Goal: Use online tool/utility: Utilize a website feature to perform a specific function

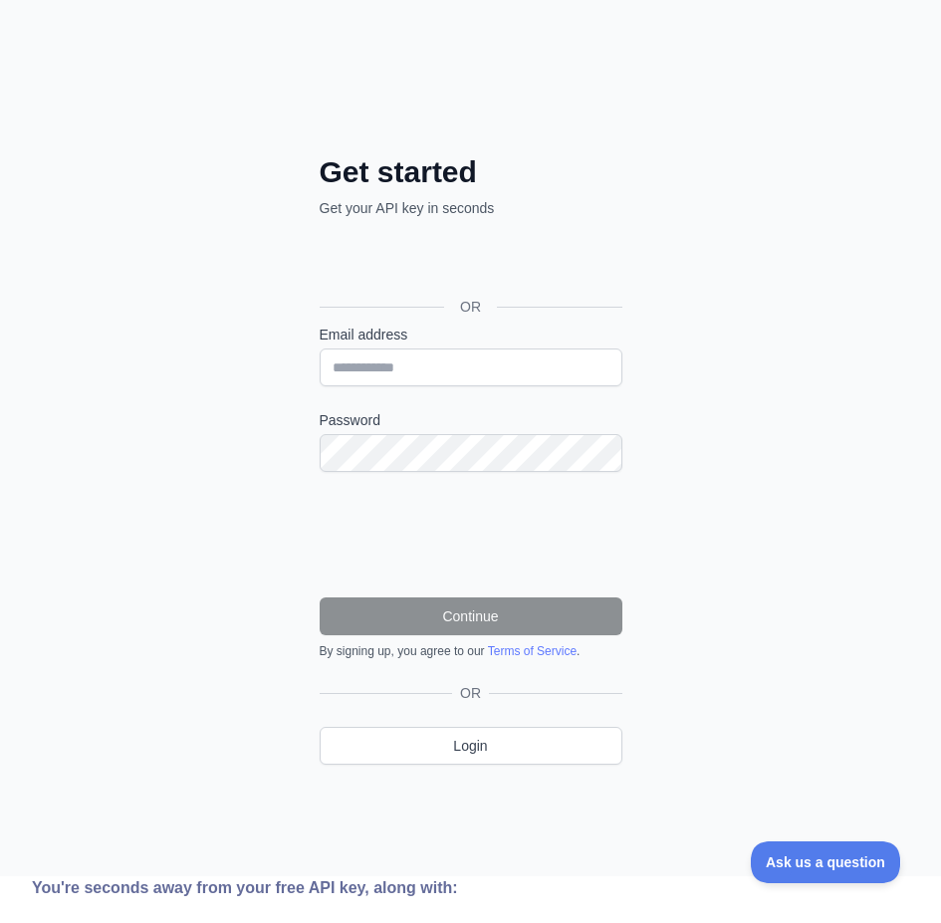
scroll to position [333, 0]
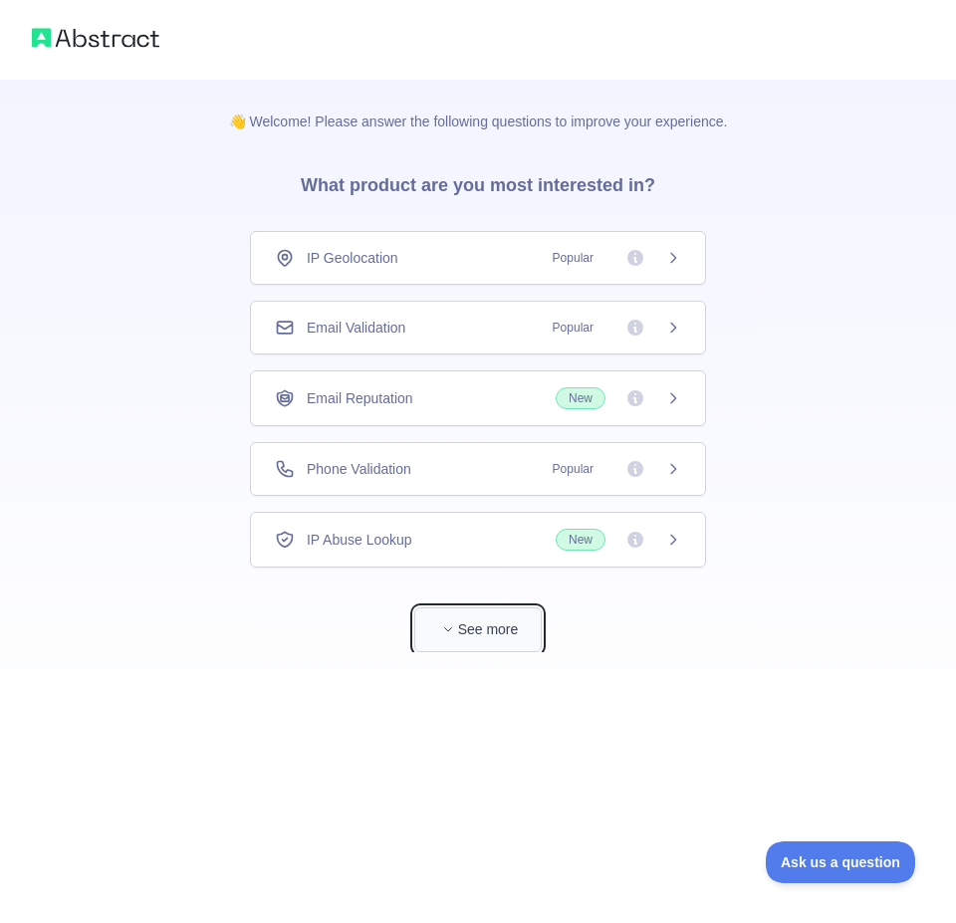
click at [485, 632] on button "See more" at bounding box center [477, 629] width 127 height 45
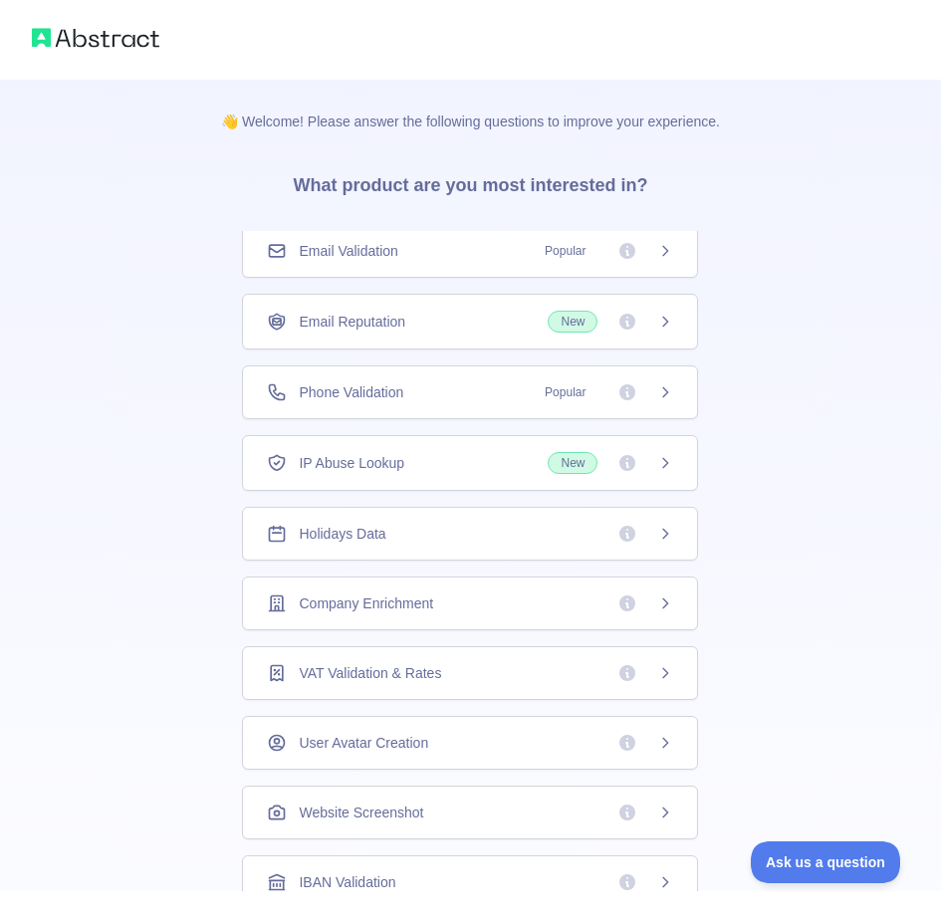
scroll to position [78, 0]
click at [483, 465] on div "IP Abuse Lookup New" at bounding box center [470, 462] width 406 height 22
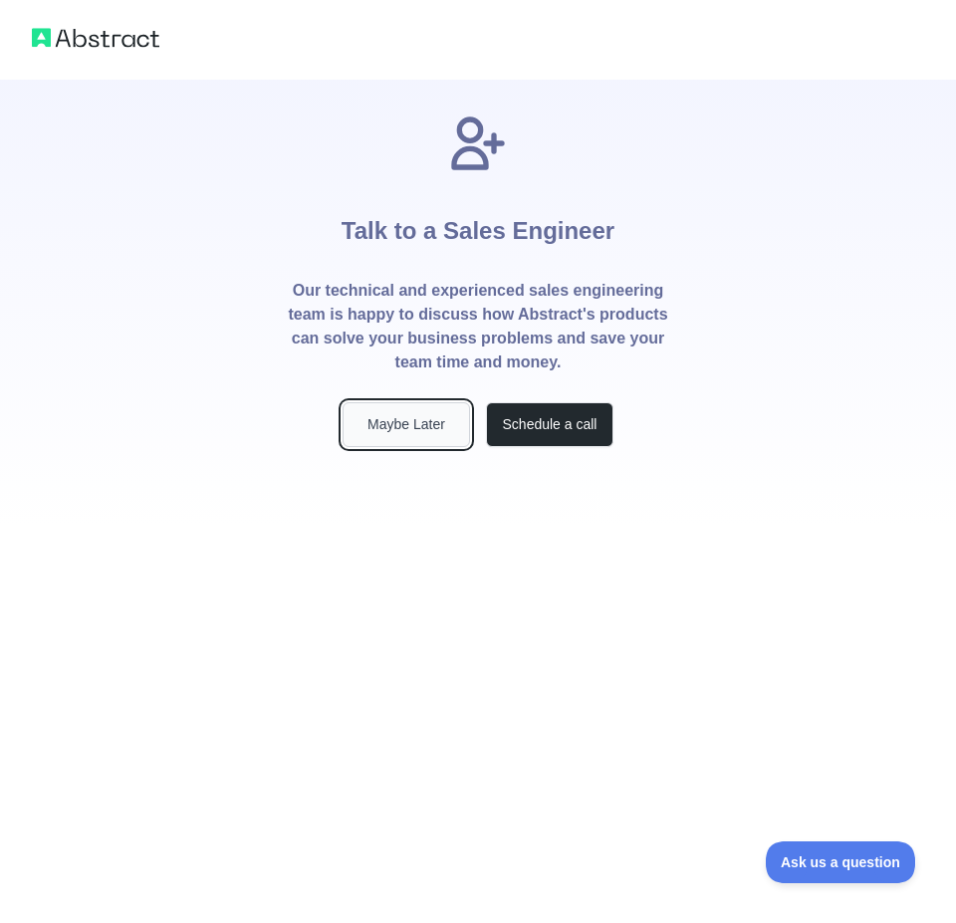
click at [413, 416] on button "Maybe Later" at bounding box center [406, 424] width 127 height 45
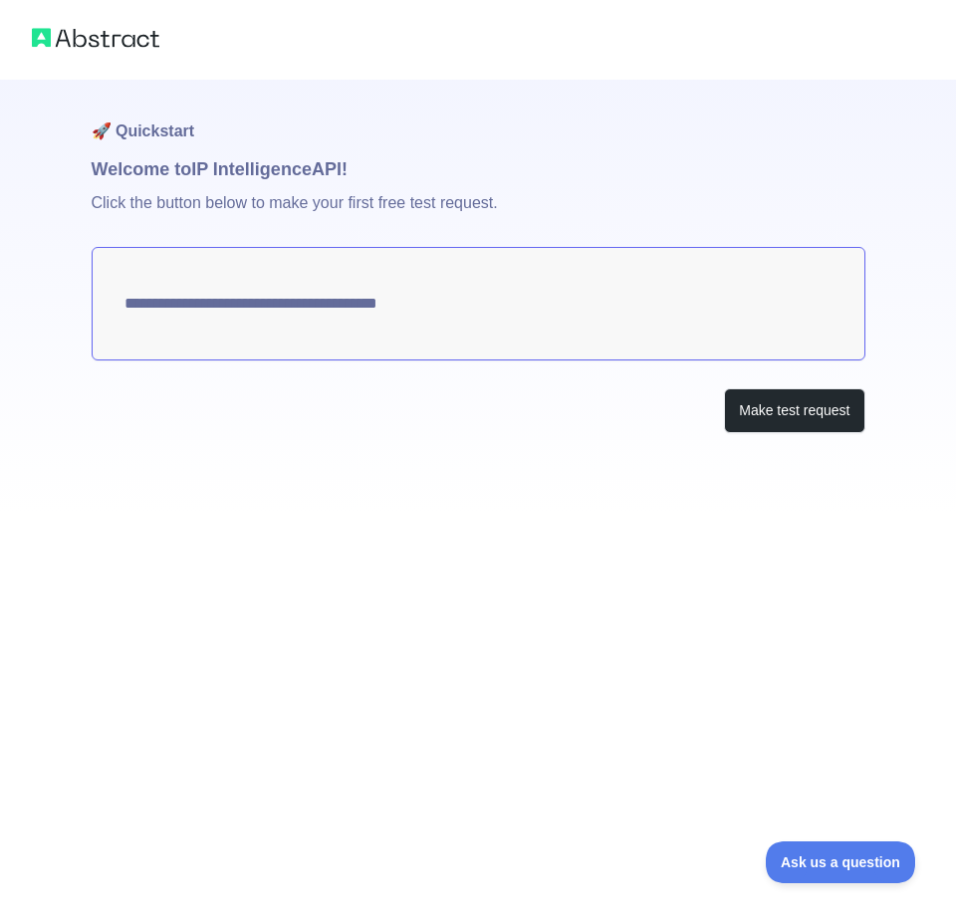
type textarea "**********"
click at [561, 304] on textarea "**********" at bounding box center [479, 304] width 774 height 114
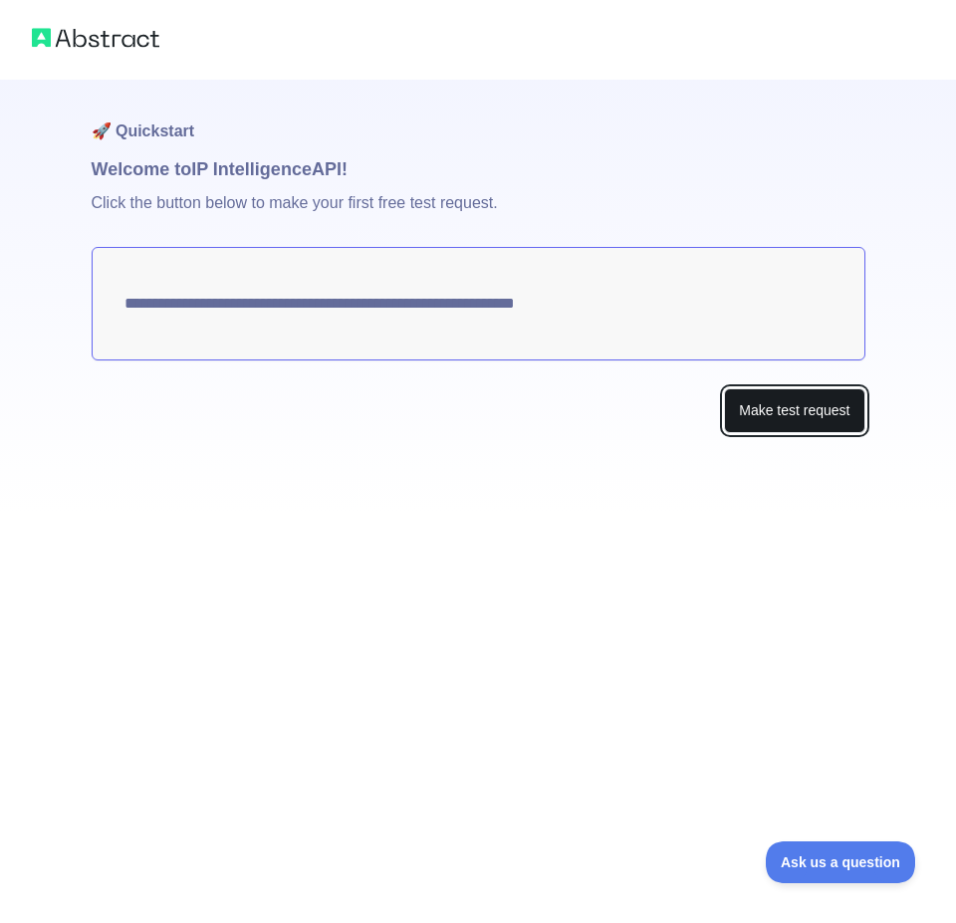
click at [755, 416] on button "Make test request" at bounding box center [794, 410] width 140 height 45
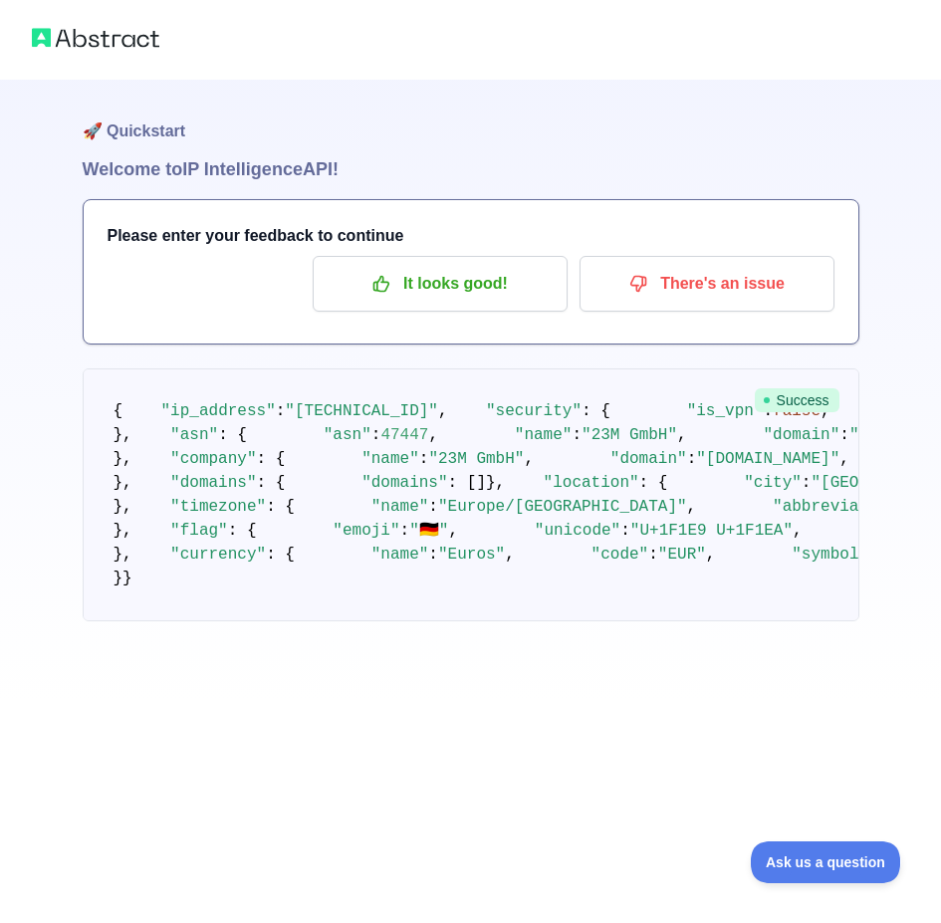
scroll to position [100, 0]
click at [416, 267] on p "It looks good!" at bounding box center [440, 284] width 225 height 34
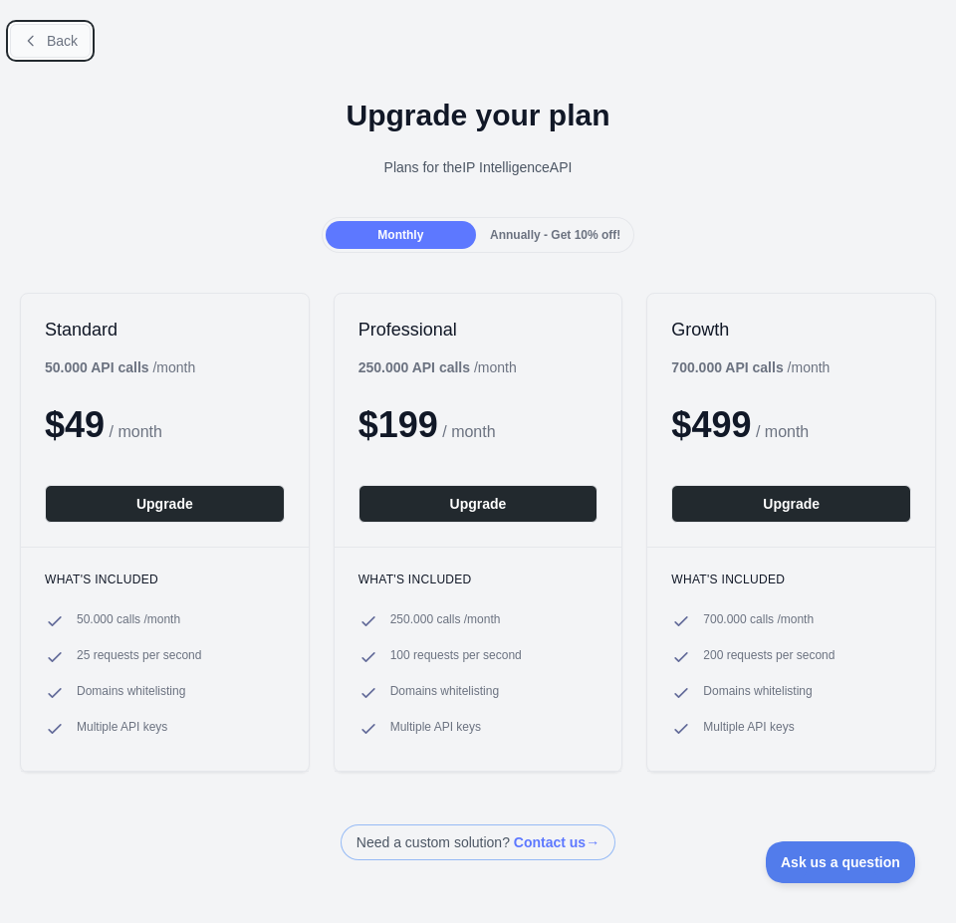
click at [30, 32] on button "Back" at bounding box center [50, 41] width 81 height 34
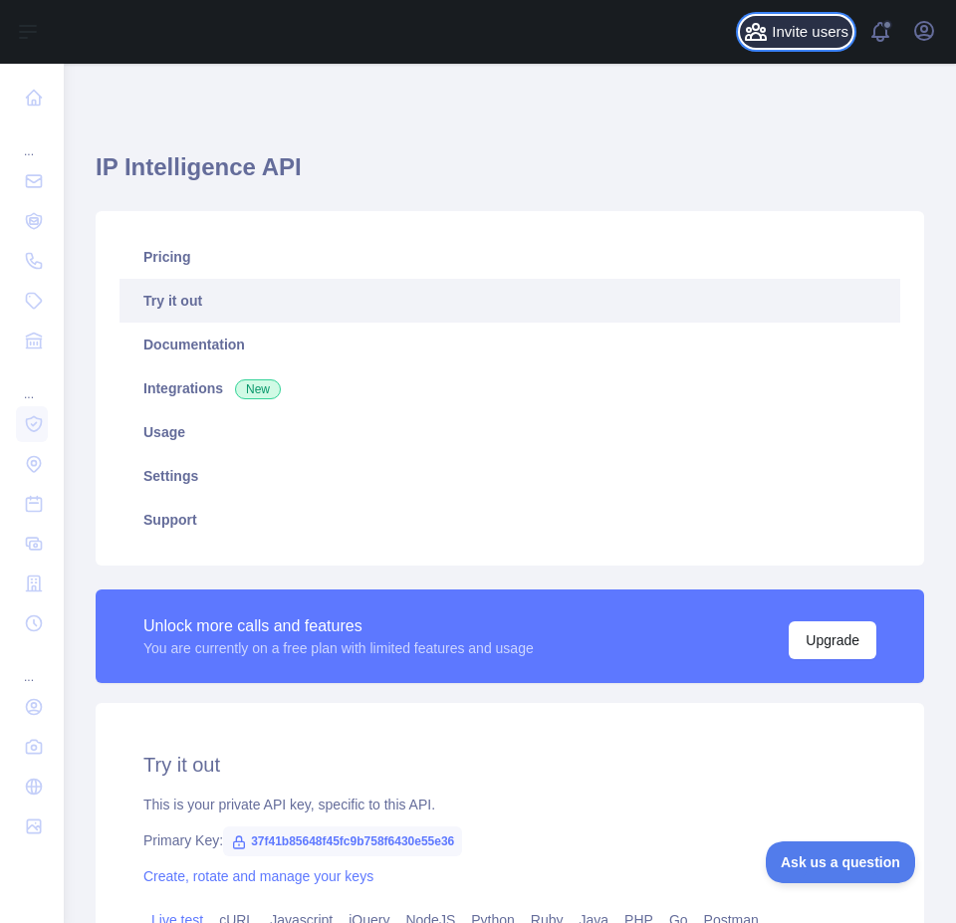
click at [810, 25] on span "Invite users" at bounding box center [810, 32] width 77 height 23
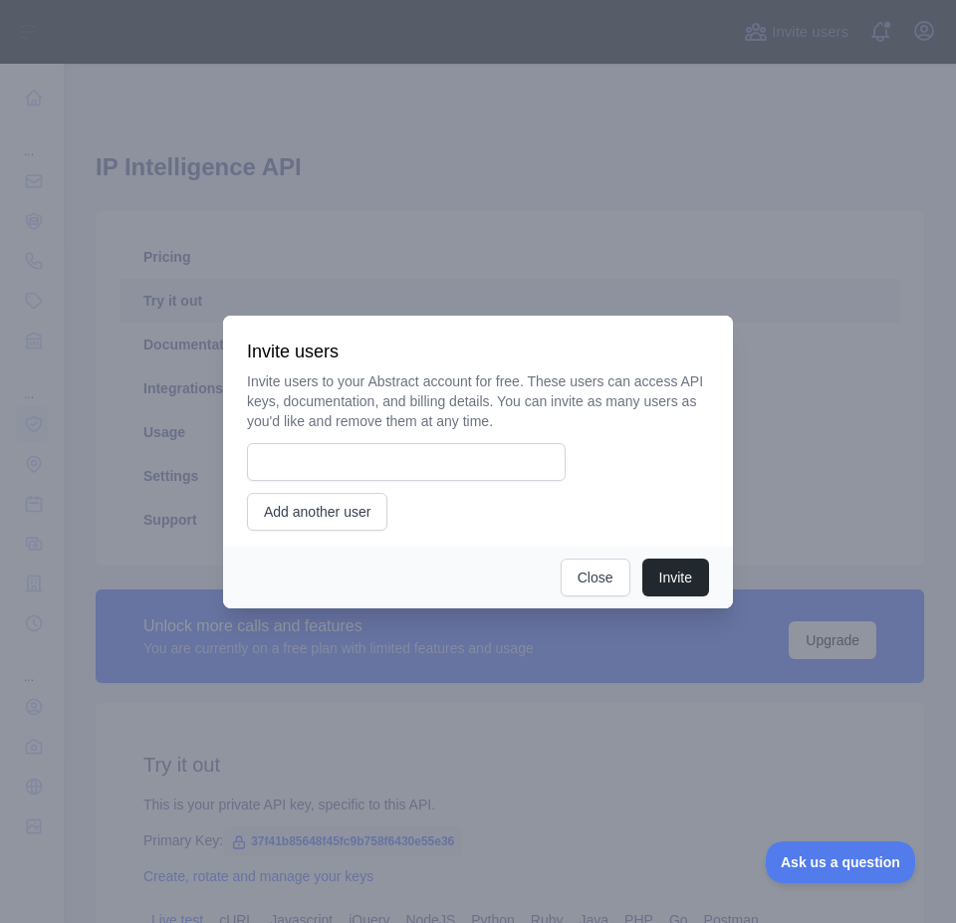
click at [704, 88] on div at bounding box center [478, 461] width 956 height 923
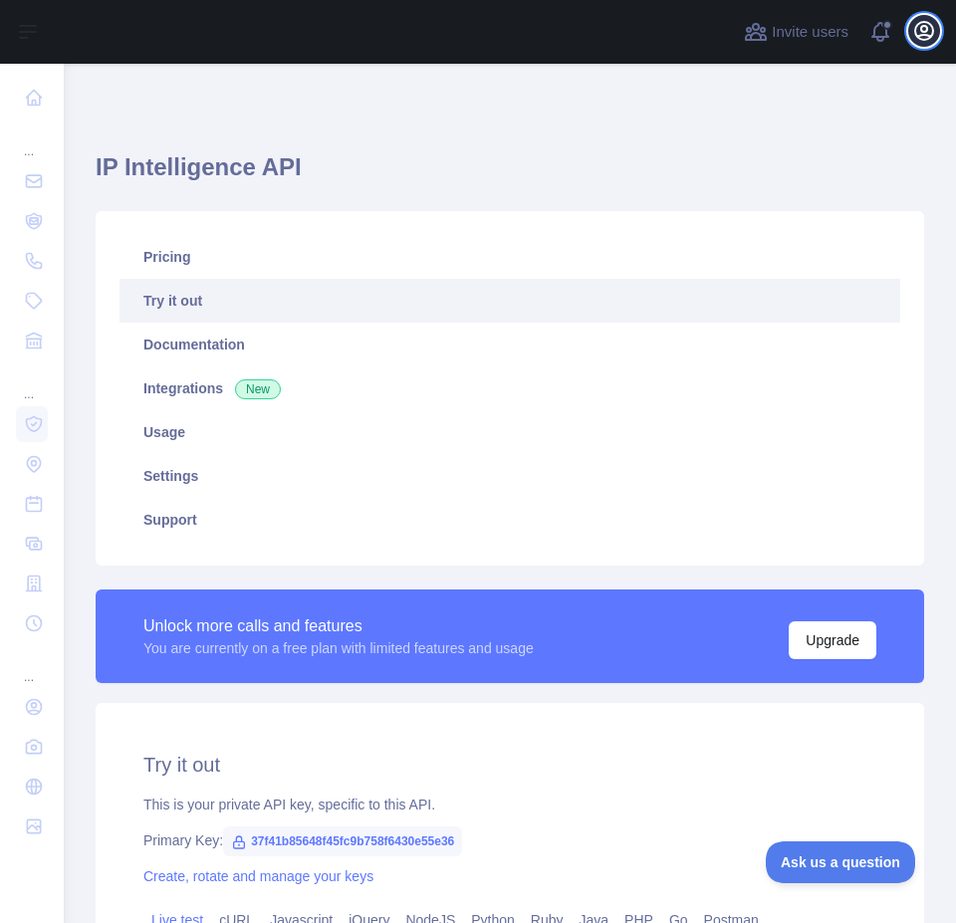
click at [933, 43] on button "Open user menu" at bounding box center [924, 31] width 32 height 32
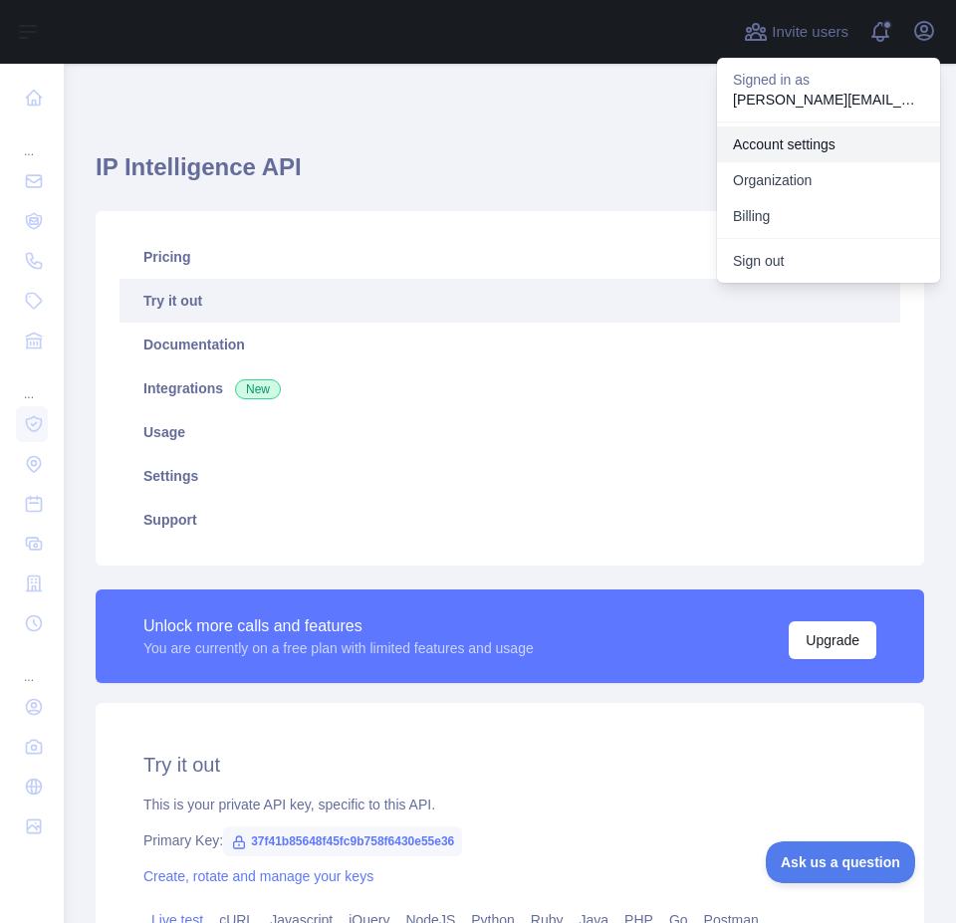
click at [810, 132] on link "Account settings" at bounding box center [828, 144] width 223 height 36
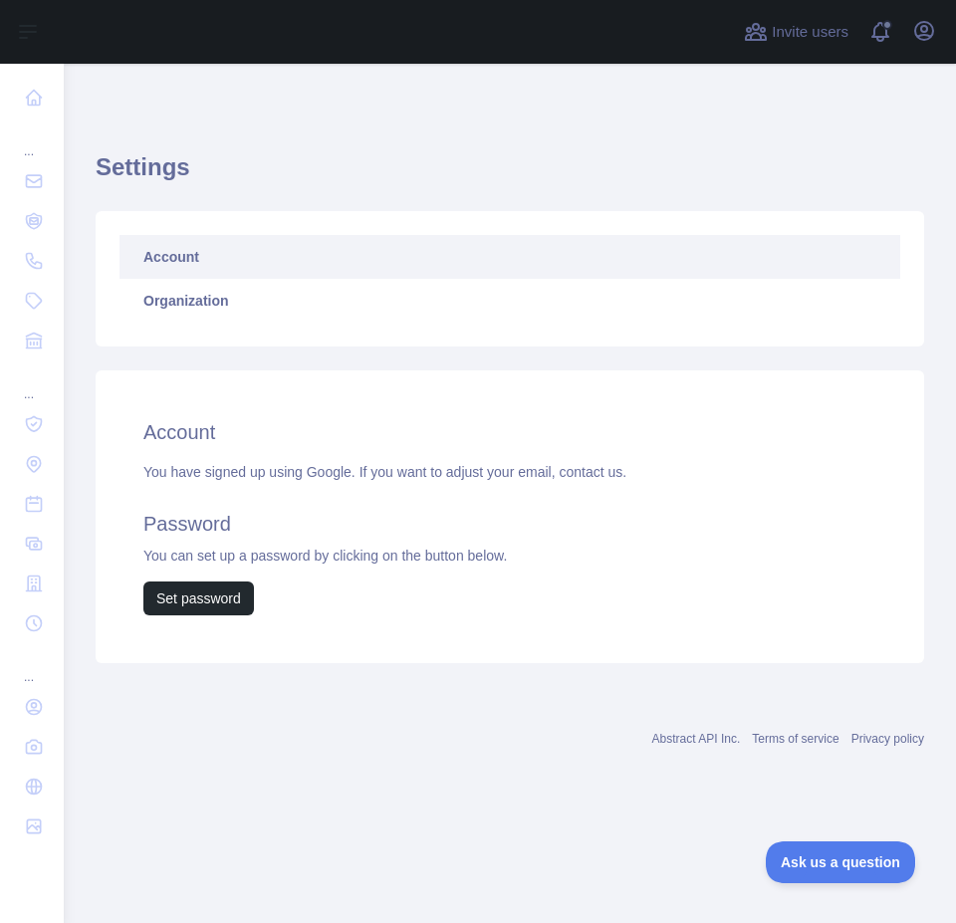
click at [636, 80] on div "Settings Account Organization Account You have signed up using Google. If you w…" at bounding box center [510, 437] width 892 height 747
click at [916, 34] on icon "button" at bounding box center [924, 31] width 18 height 18
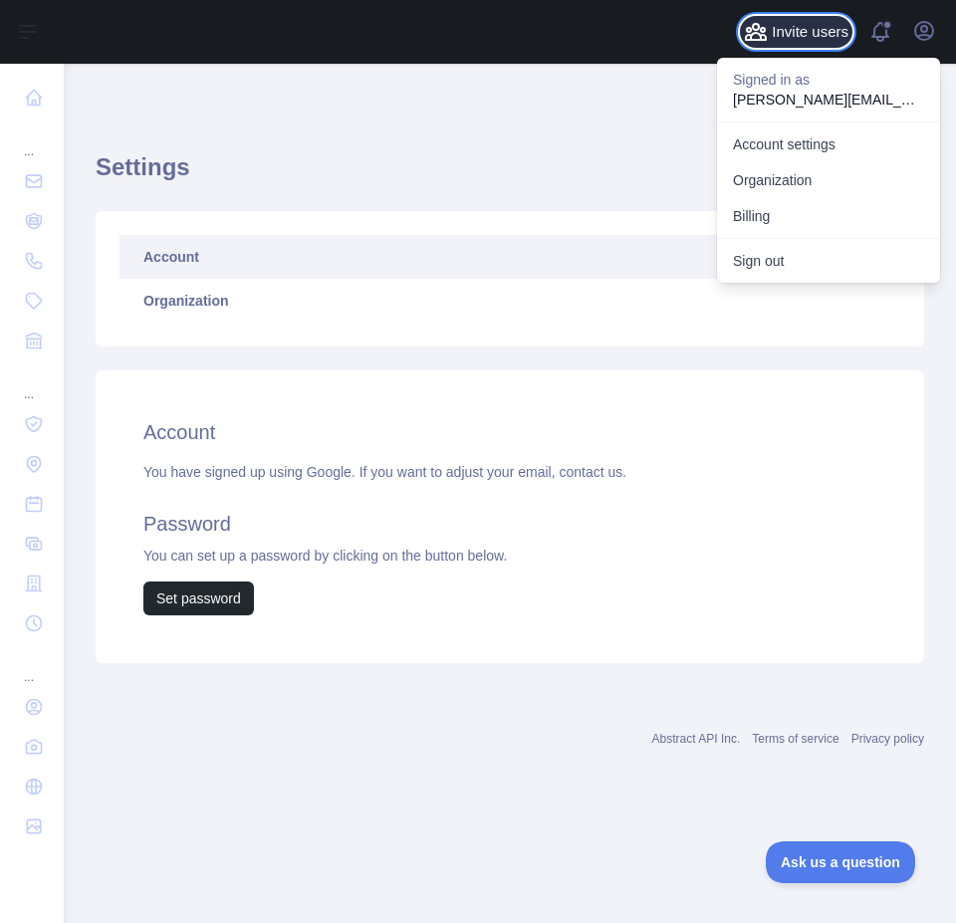
click at [793, 35] on span "Invite users" at bounding box center [810, 32] width 77 height 23
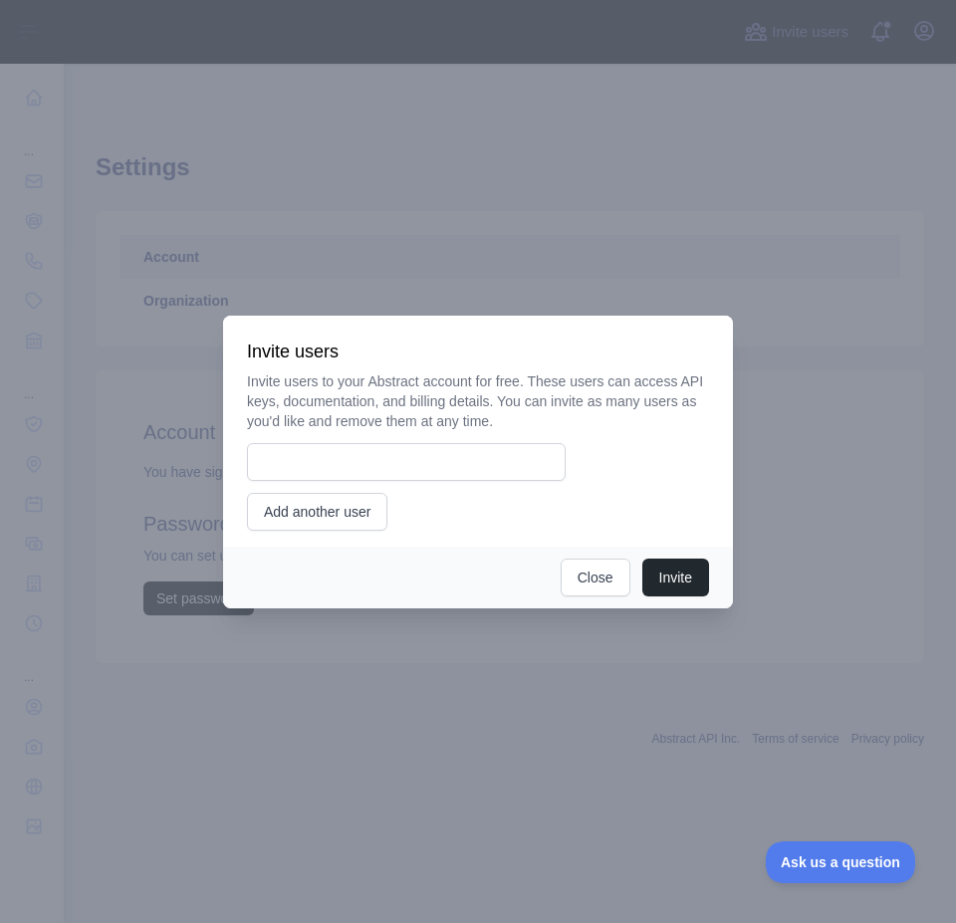
click at [584, 142] on div at bounding box center [478, 461] width 956 height 923
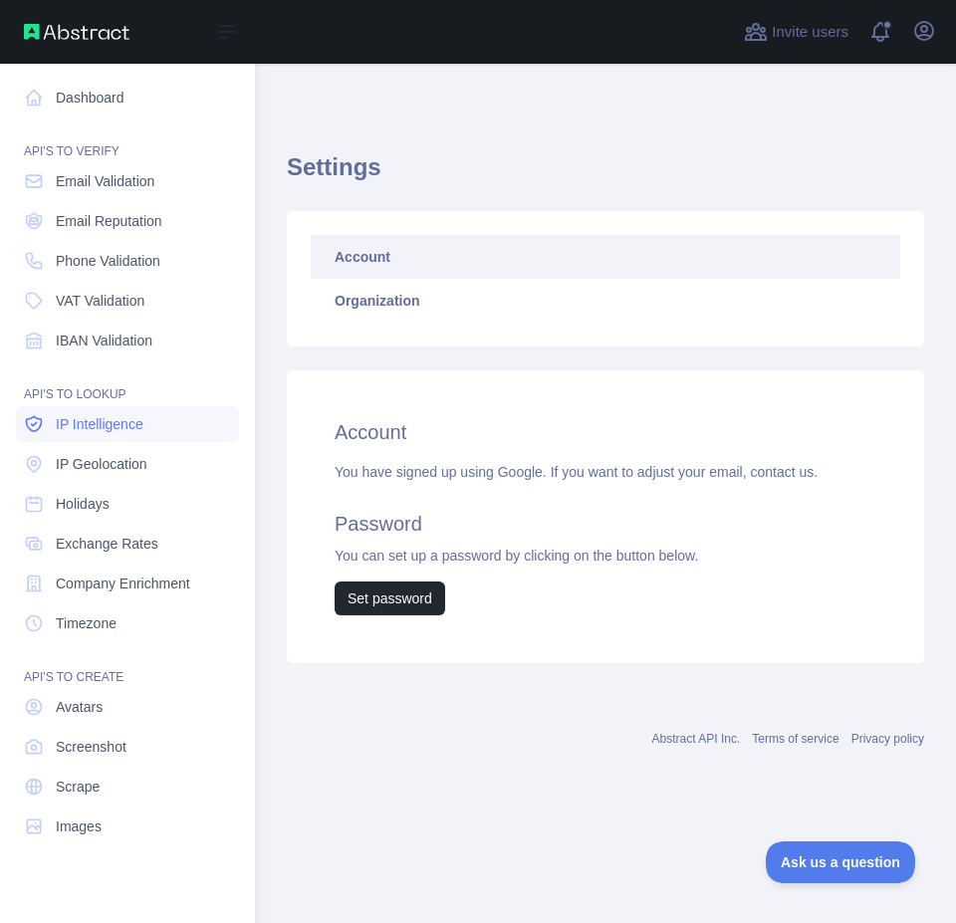
click at [142, 439] on link "IP Intelligence" at bounding box center [127, 424] width 223 height 36
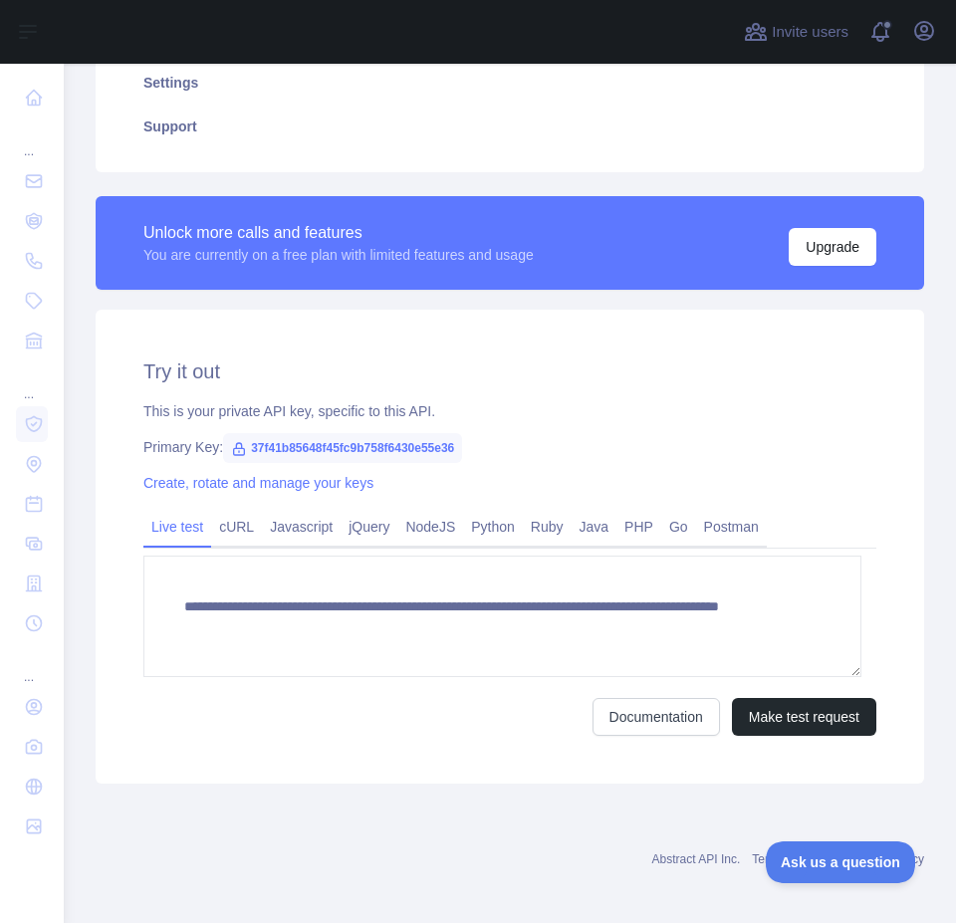
scroll to position [401, 0]
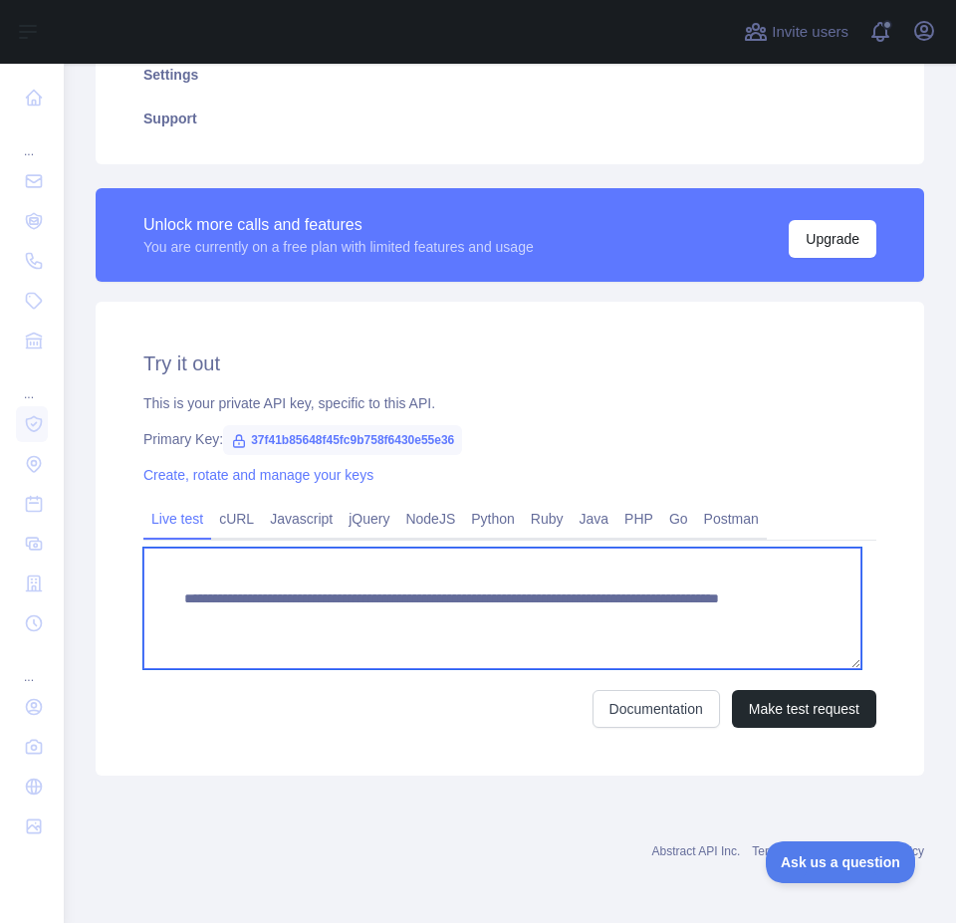
click at [429, 625] on textarea "**********" at bounding box center [502, 608] width 718 height 121
click at [606, 598] on textarea "**********" at bounding box center [502, 608] width 718 height 121
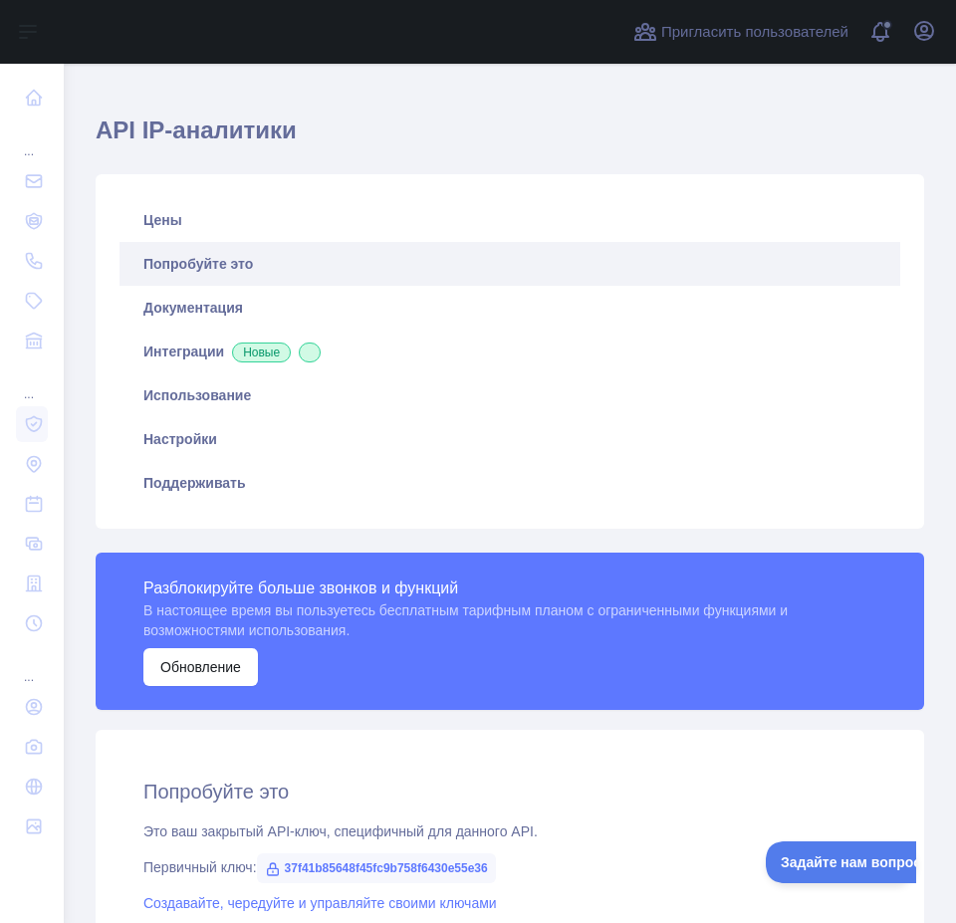
scroll to position [0, 0]
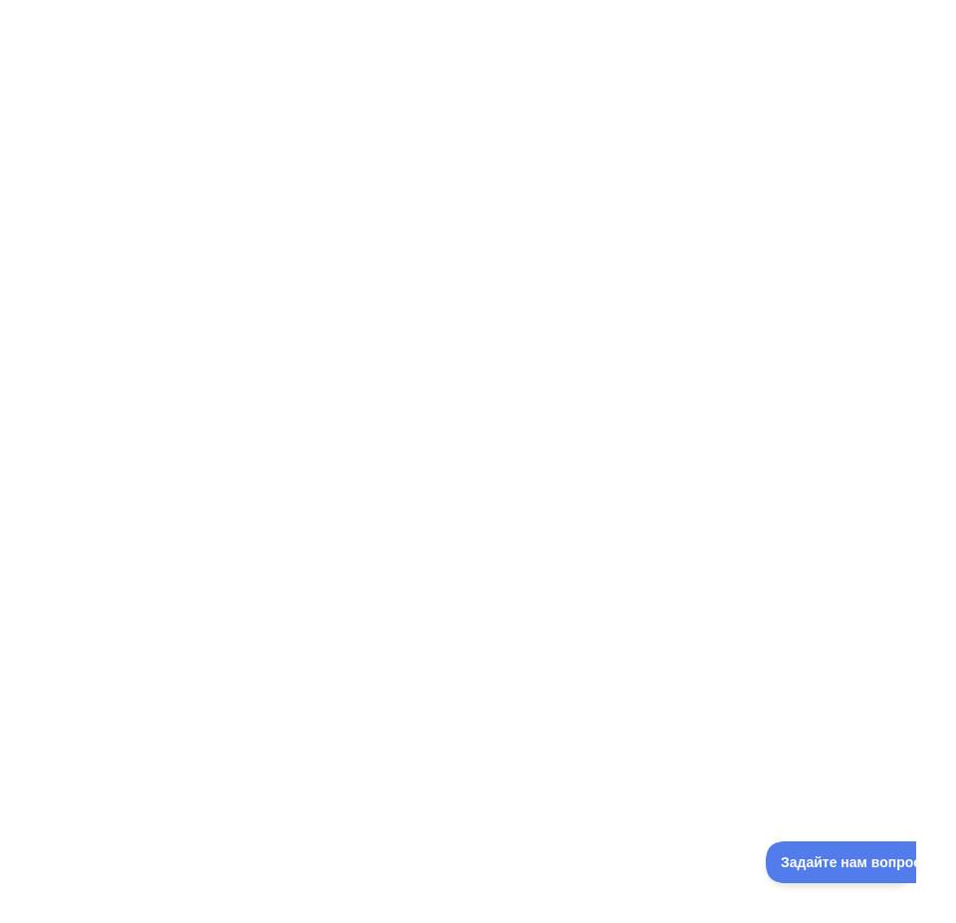
click at [711, 413] on div at bounding box center [478, 461] width 956 height 923
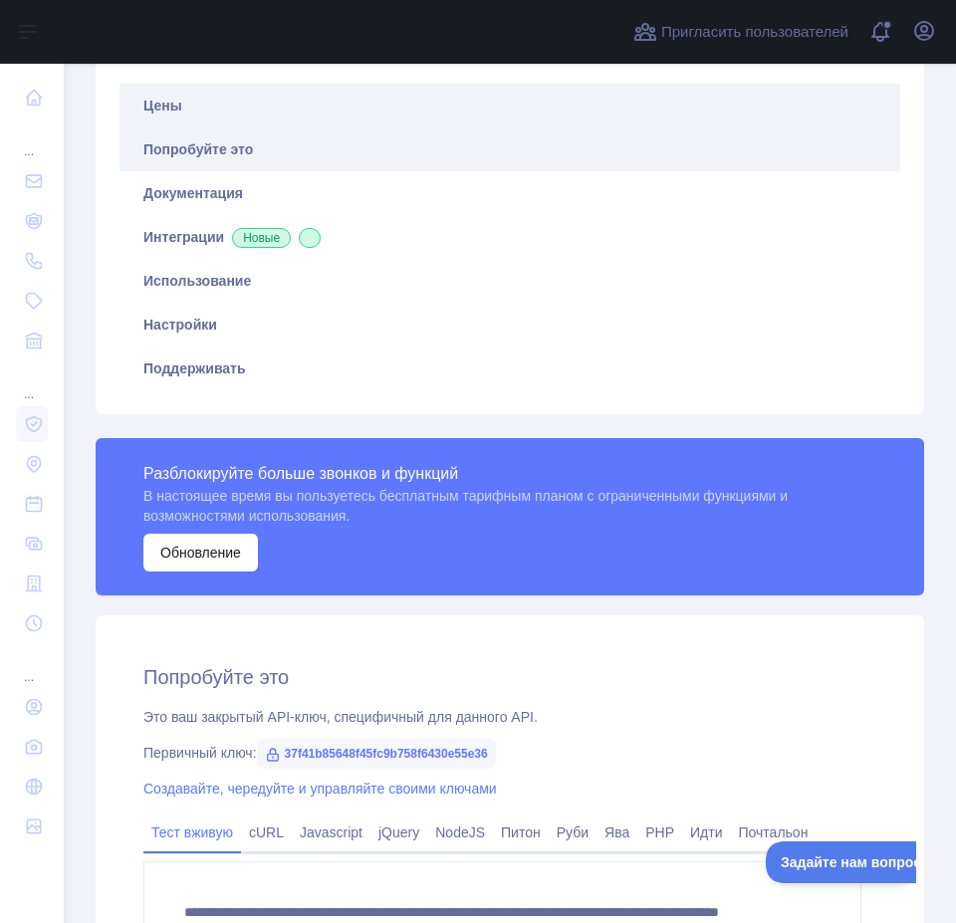
scroll to position [199, 0]
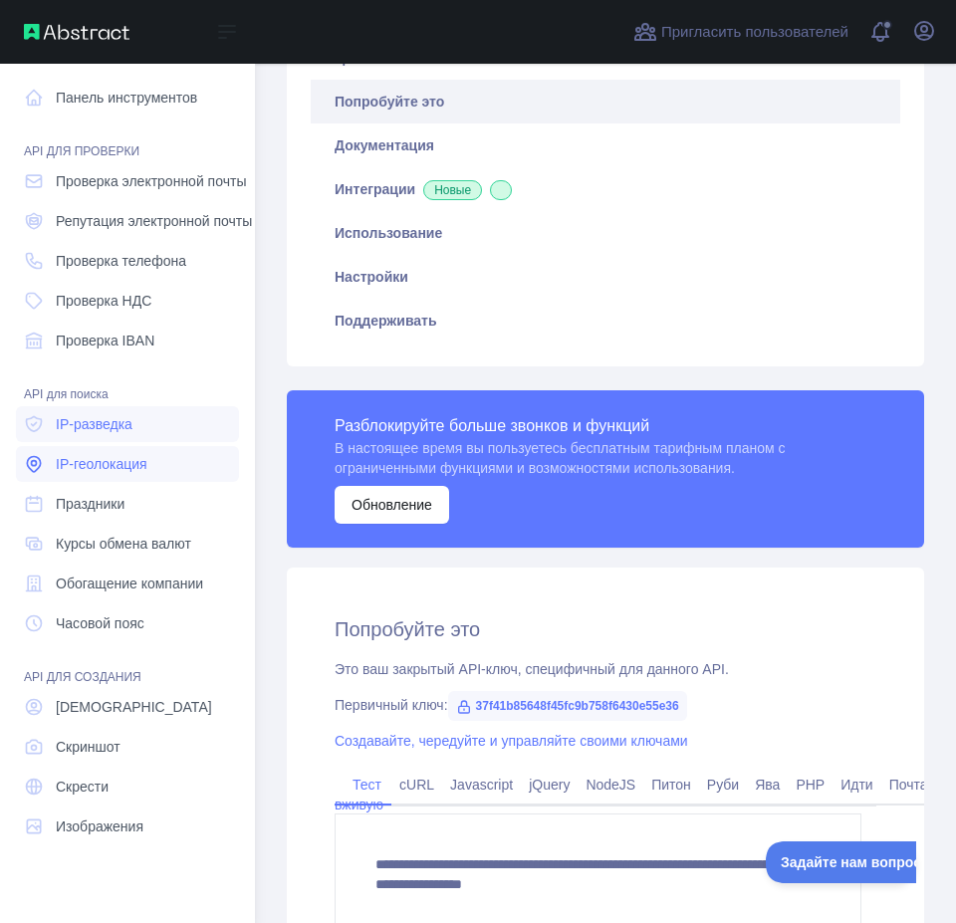
click at [153, 458] on link "IP-геолокация" at bounding box center [127, 464] width 223 height 36
click at [80, 464] on font "IP-геолокация" at bounding box center [102, 464] width 92 height 16
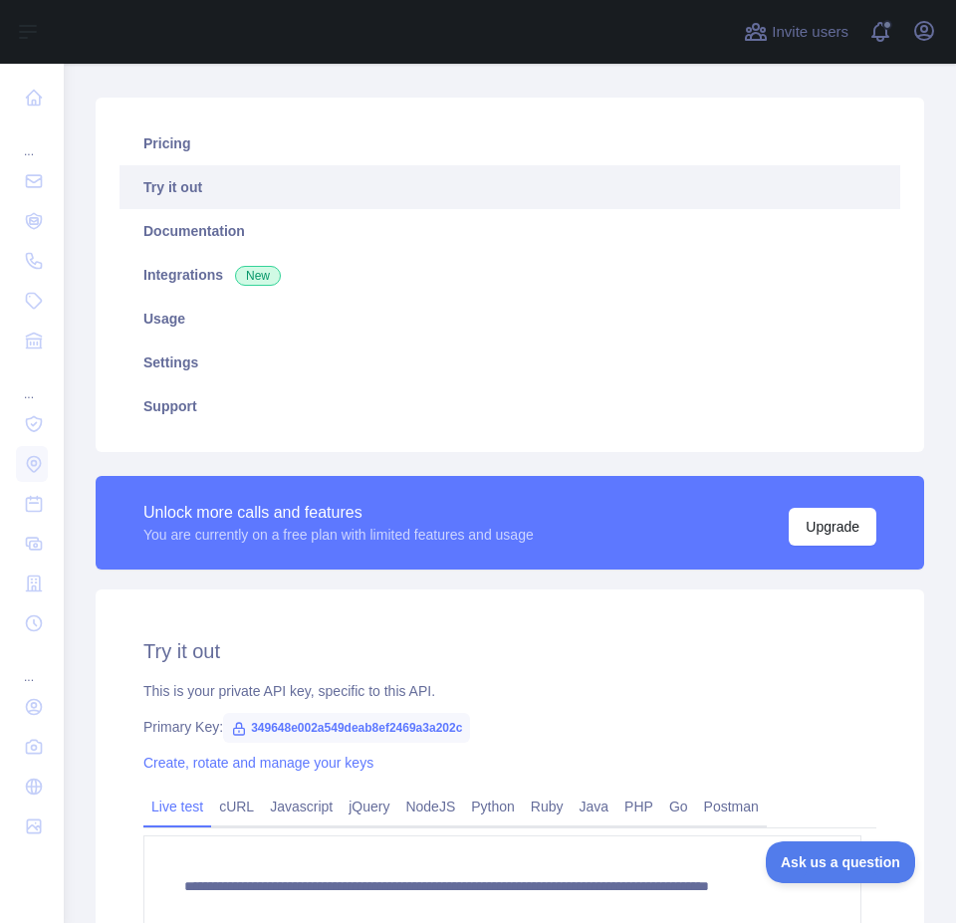
scroll to position [103, 0]
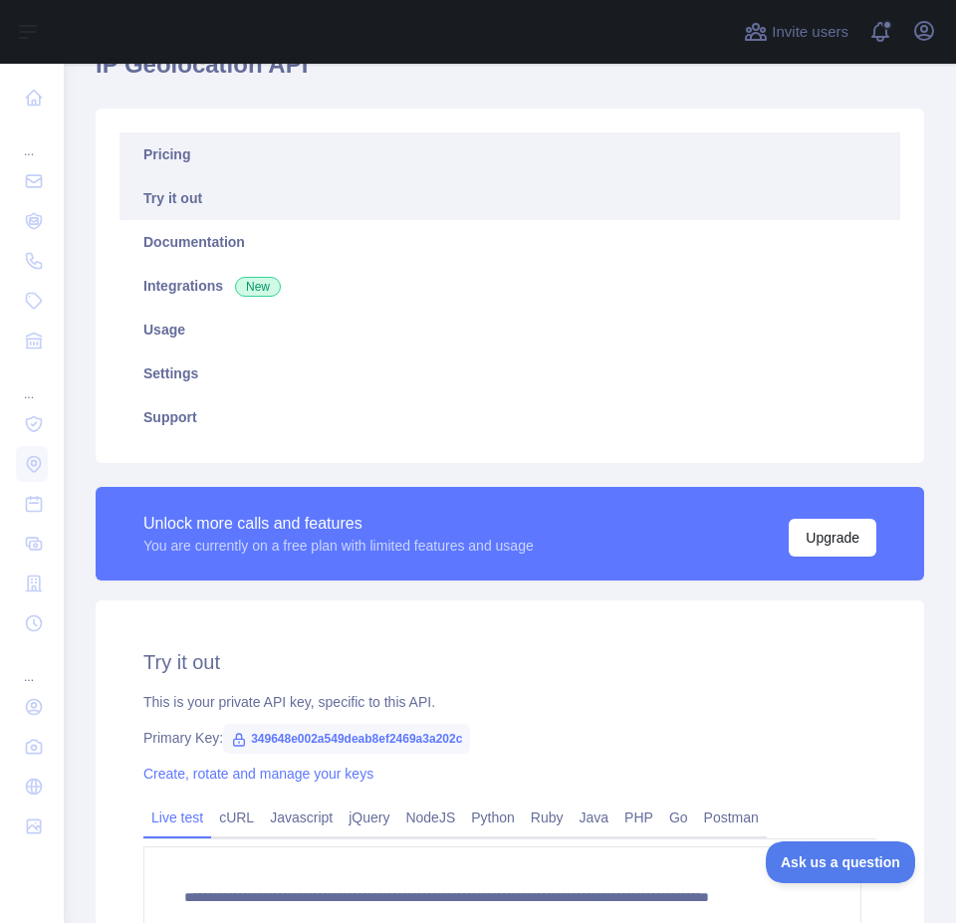
click at [168, 139] on link "Pricing" at bounding box center [509, 154] width 781 height 44
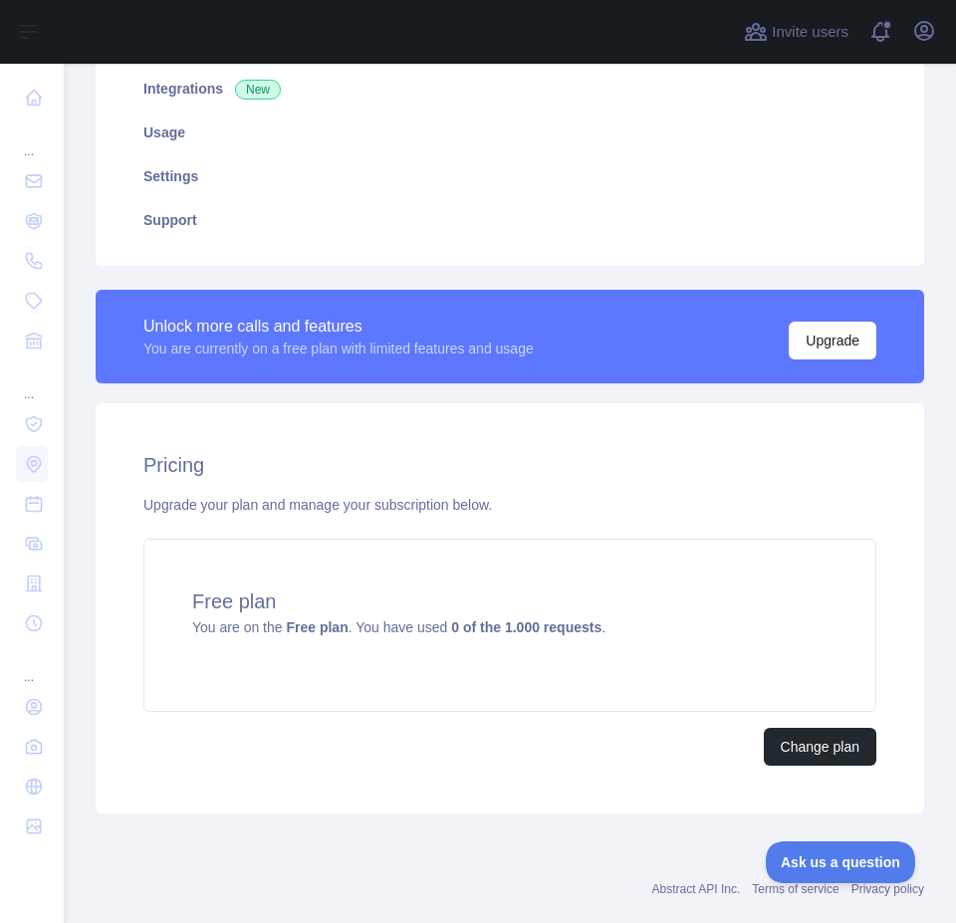
scroll to position [338, 0]
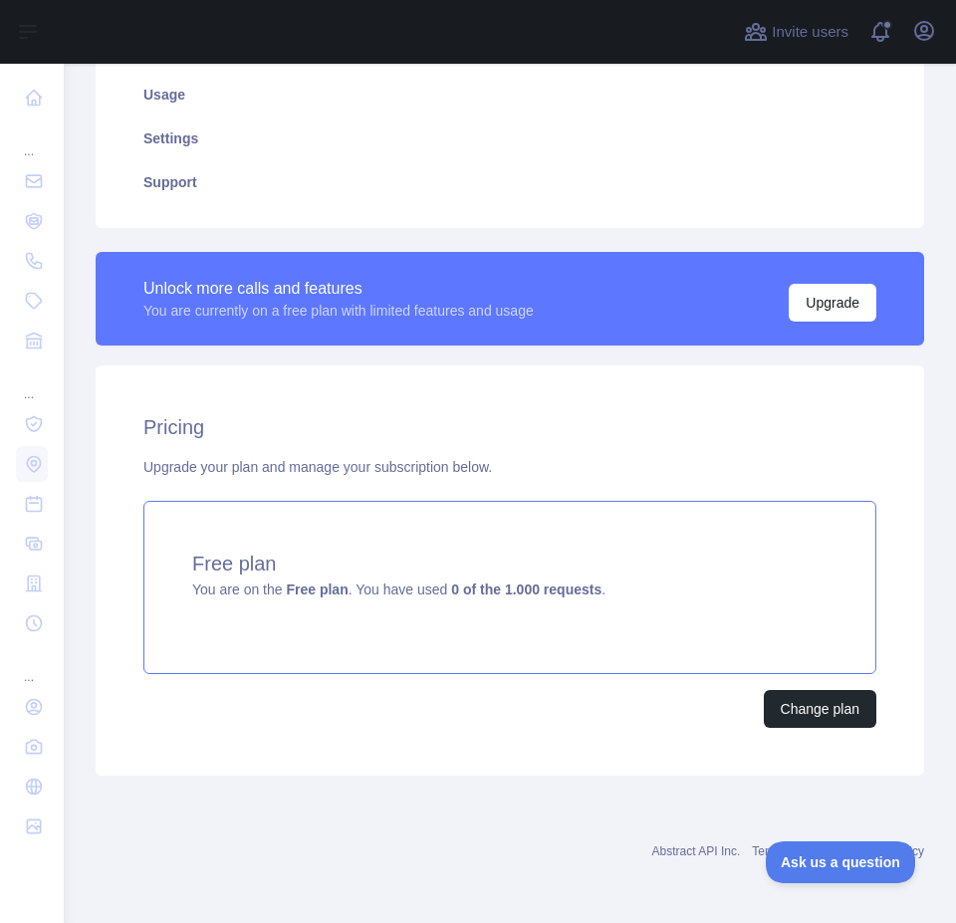
click at [515, 581] on strong "0 of the 1.000 requests" at bounding box center [526, 589] width 150 height 16
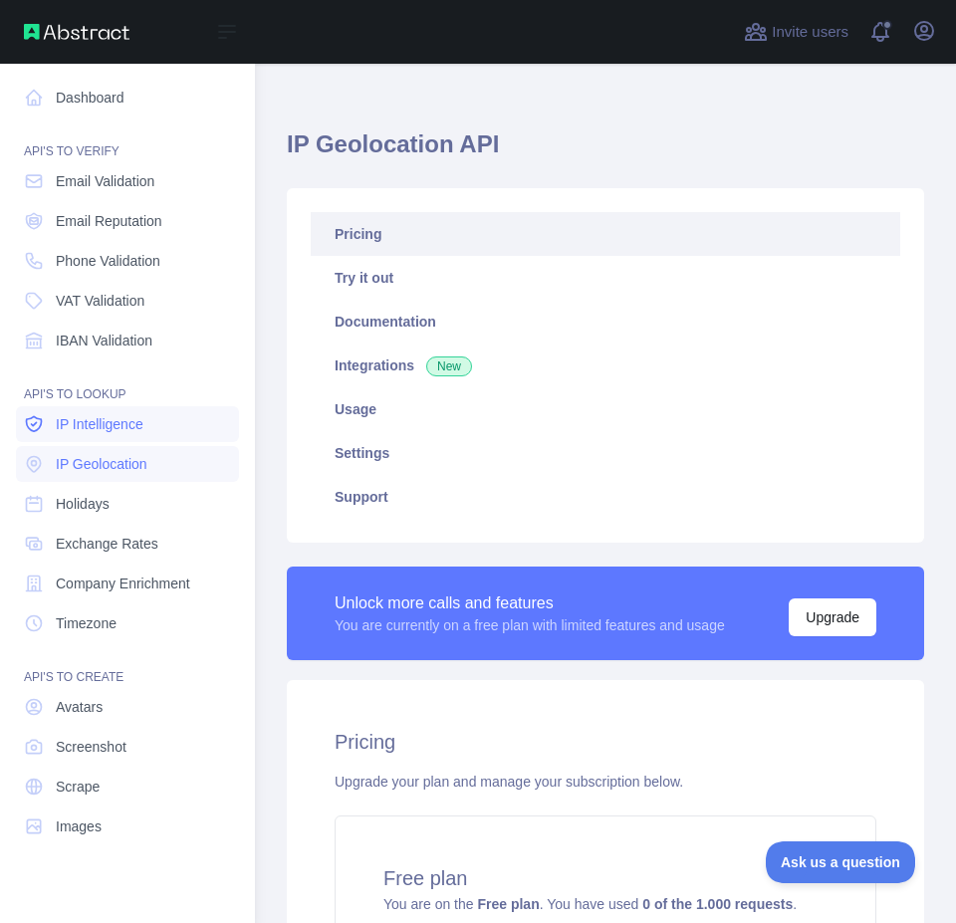
click at [106, 428] on span "IP Intelligence" at bounding box center [100, 424] width 88 height 20
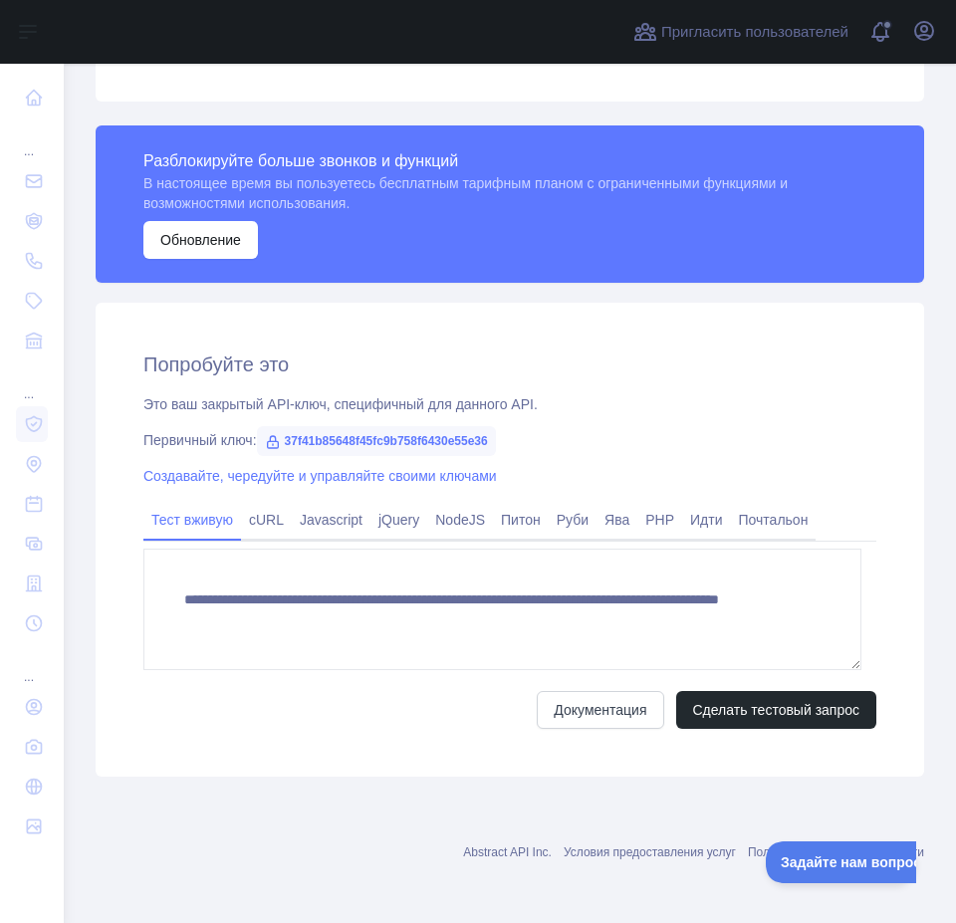
scroll to position [465, 0]
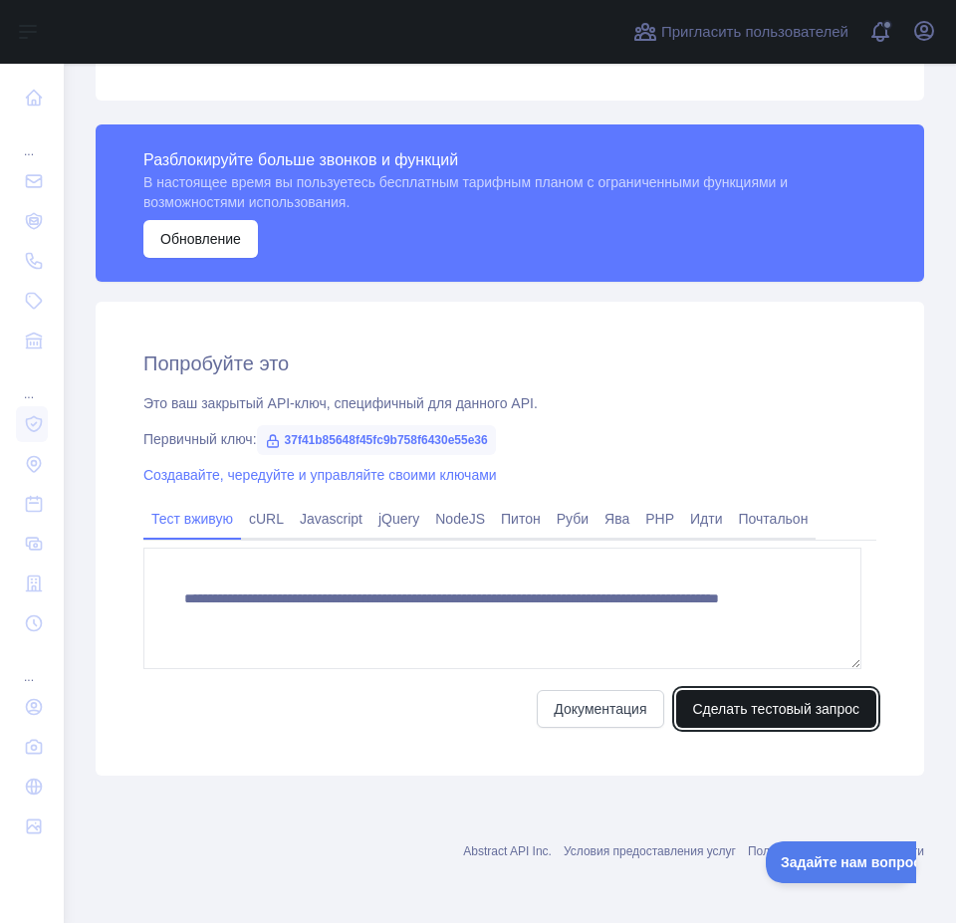
click at [714, 701] on font "Сделать тестовый запрос" at bounding box center [776, 709] width 167 height 16
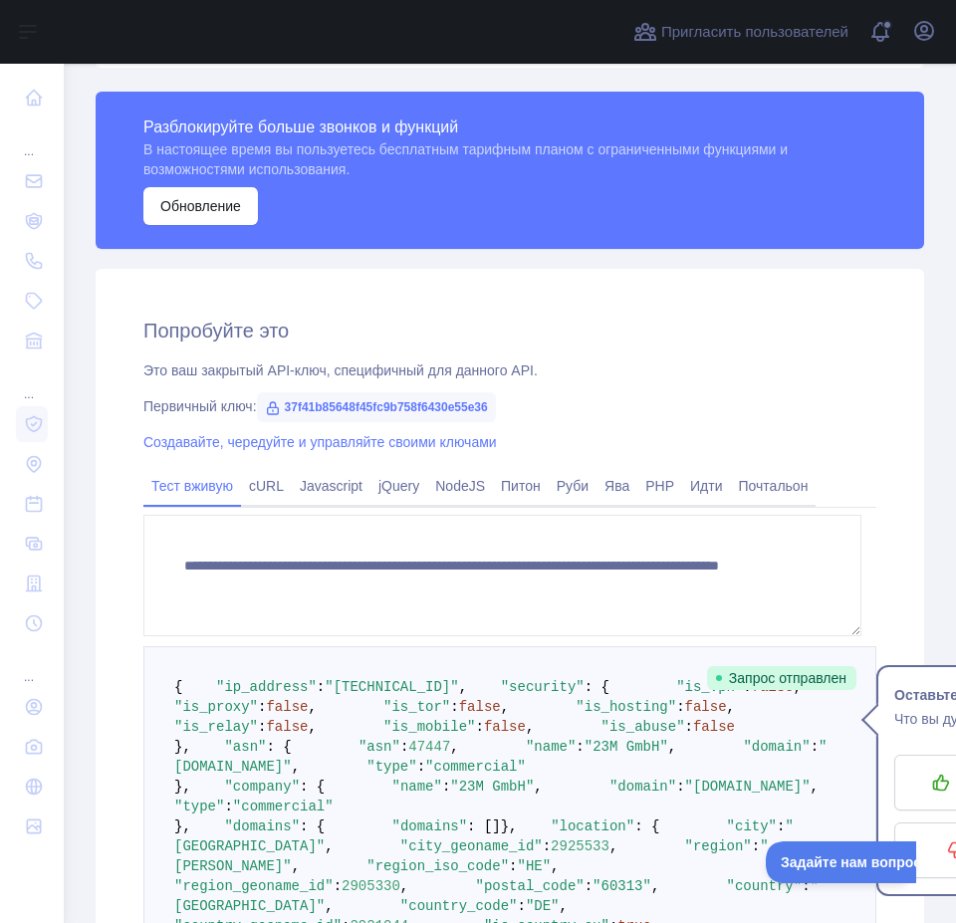
scroll to position [0, 0]
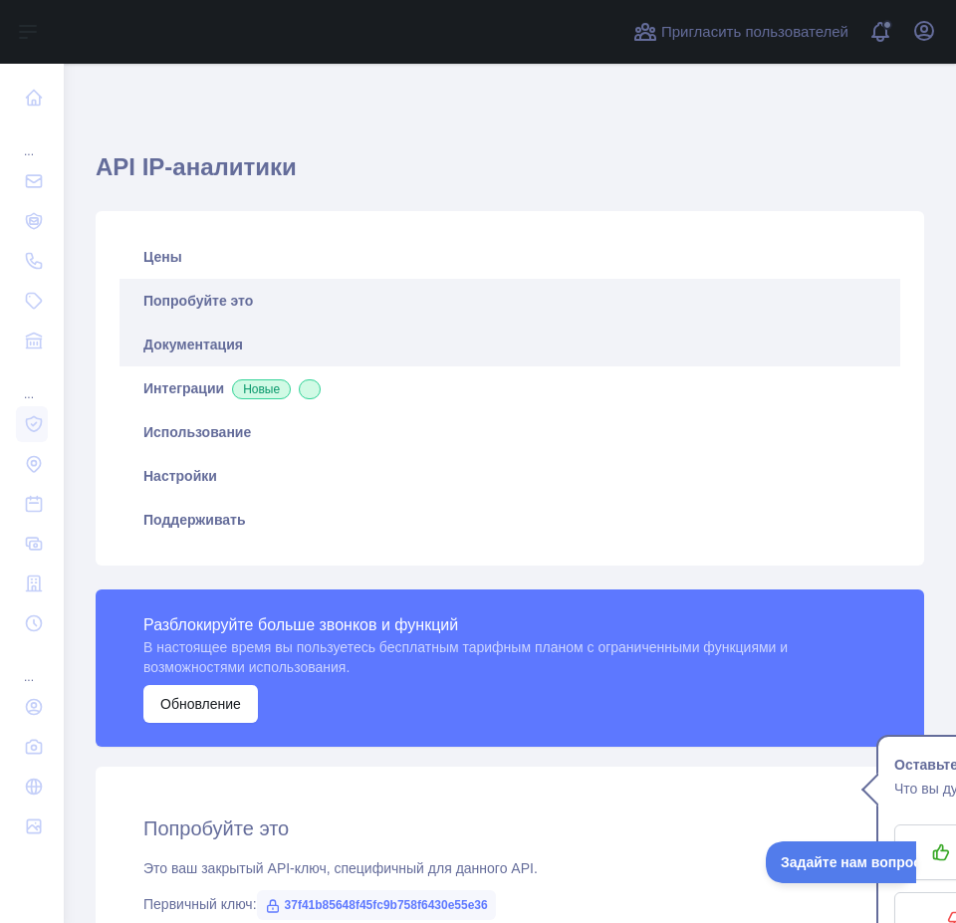
click at [201, 346] on font "Документация" at bounding box center [193, 345] width 100 height 16
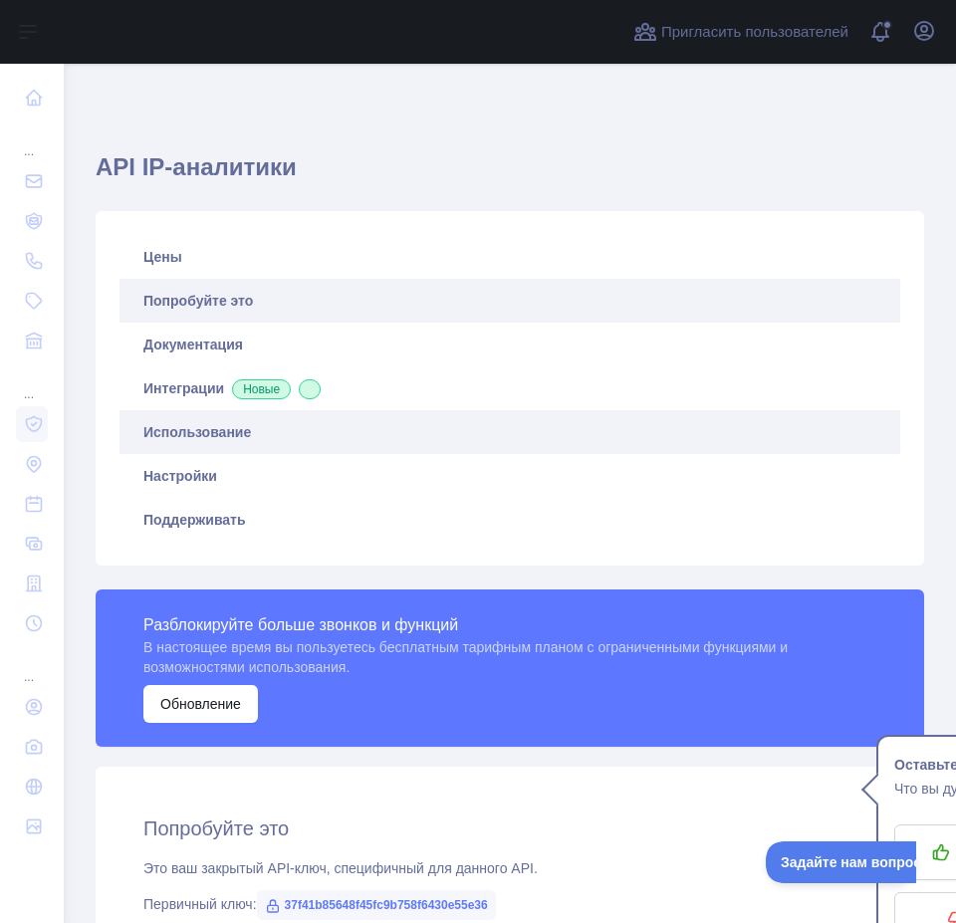
click at [209, 426] on font "Использование" at bounding box center [197, 432] width 108 height 16
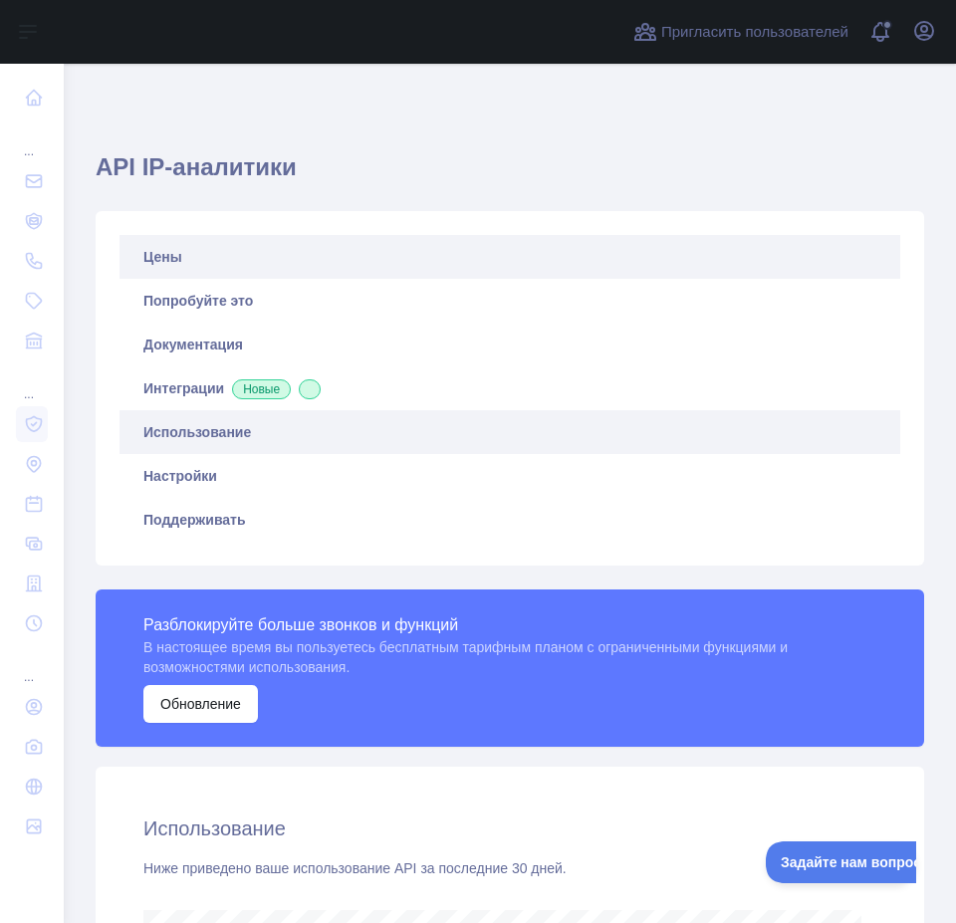
click at [172, 256] on font "Цены" at bounding box center [162, 257] width 39 height 16
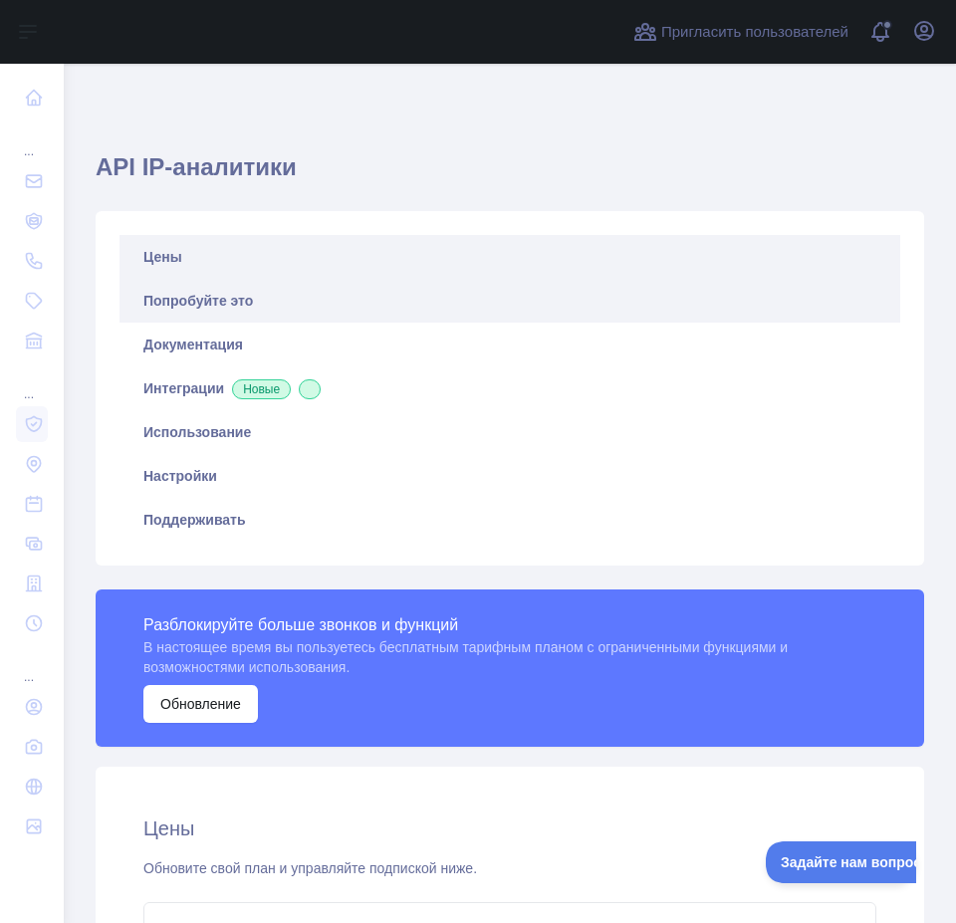
click at [154, 316] on link "Попробуйте это" at bounding box center [509, 301] width 781 height 44
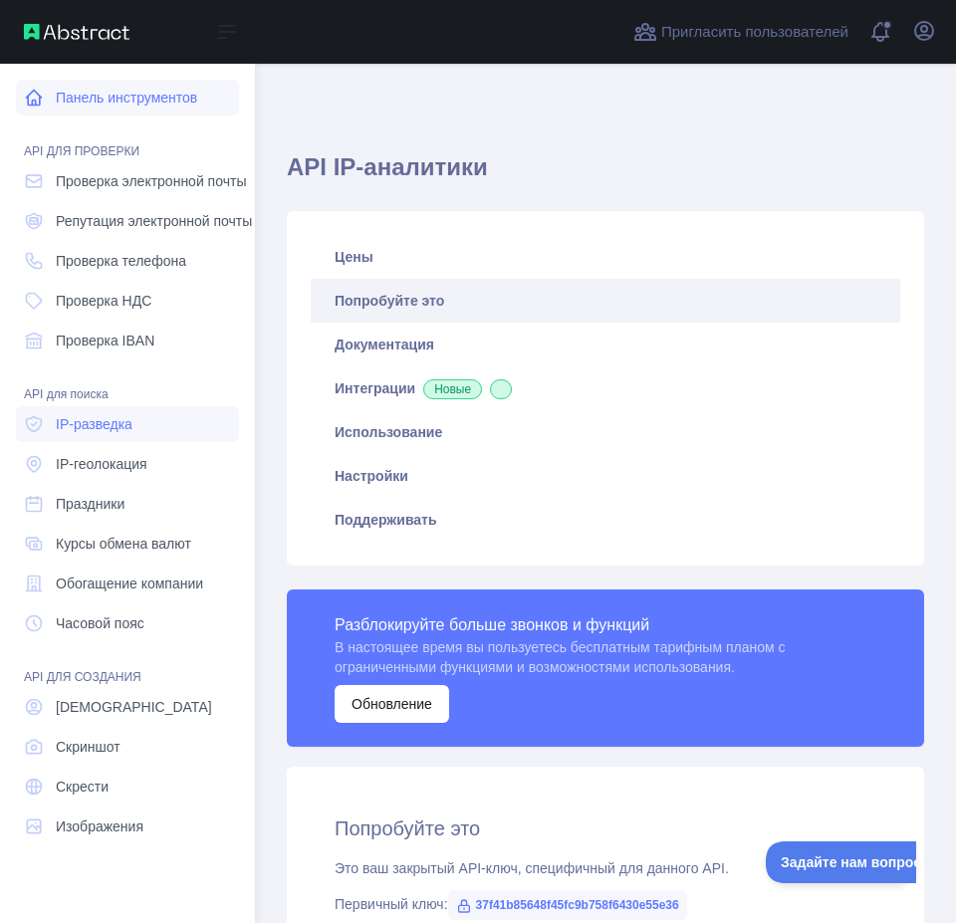
click at [150, 96] on font "Панель инструментов" at bounding box center [126, 98] width 141 height 16
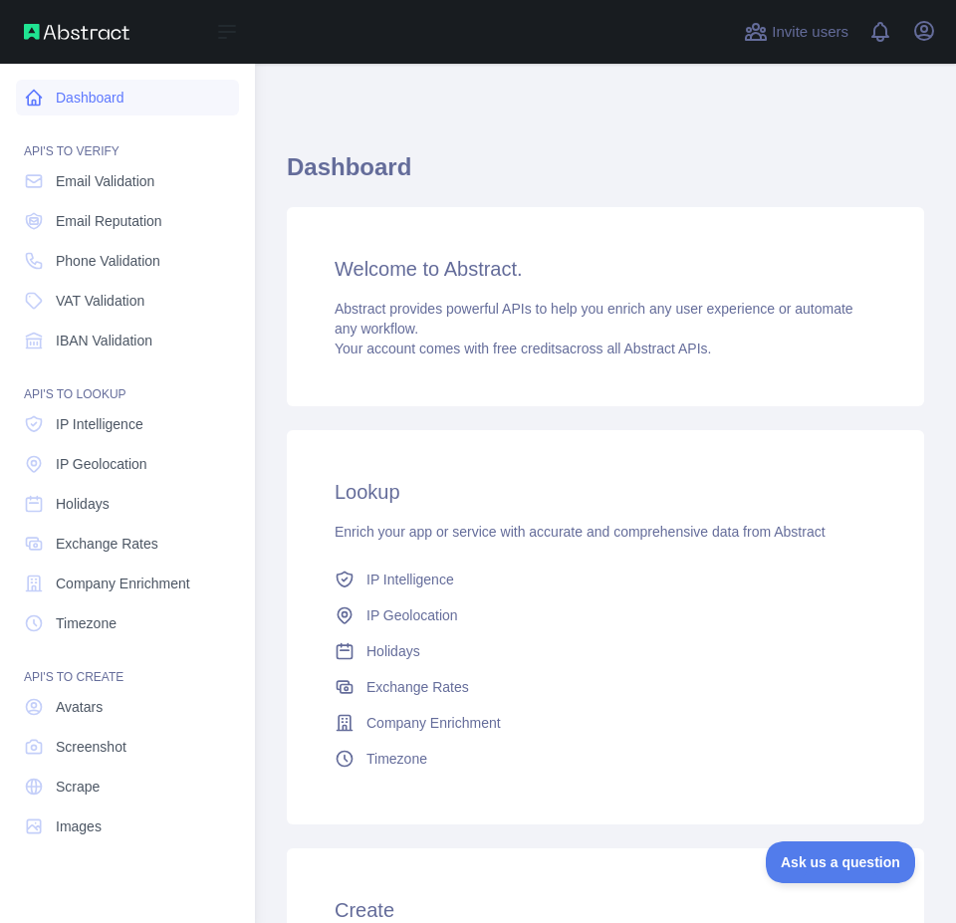
click at [40, 82] on link "Dashboard" at bounding box center [127, 98] width 223 height 36
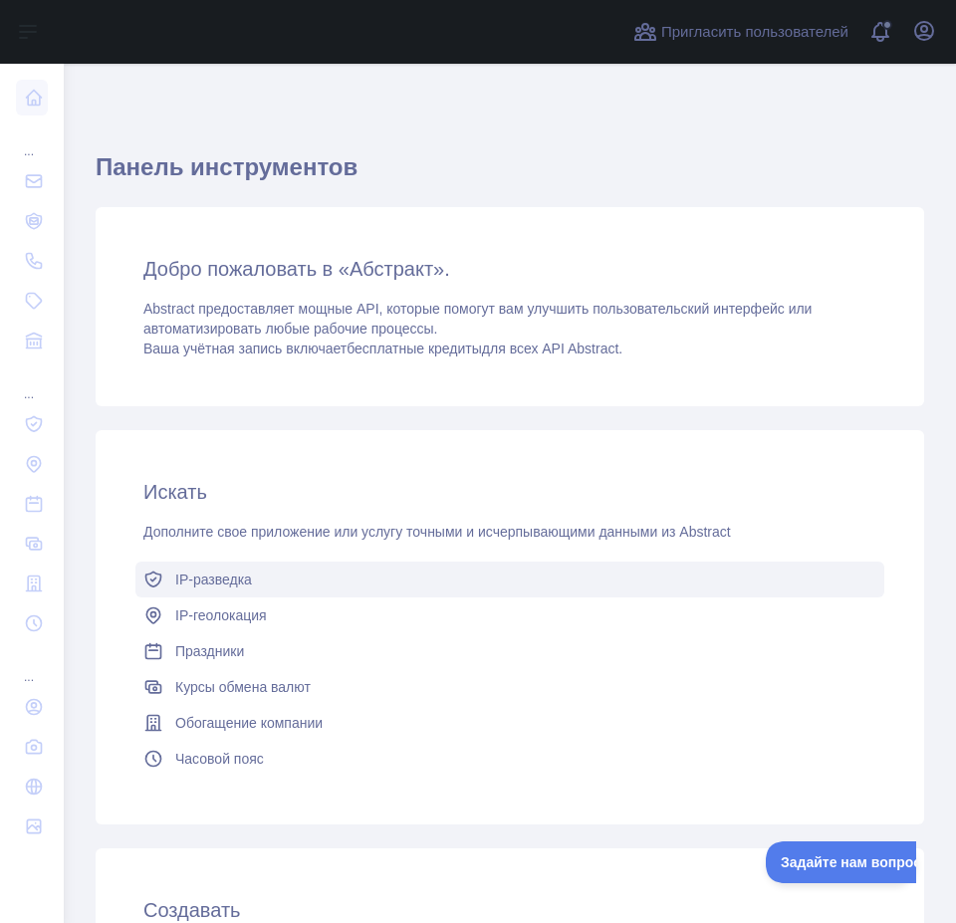
click at [186, 585] on font "IP-разведка" at bounding box center [213, 580] width 77 height 16
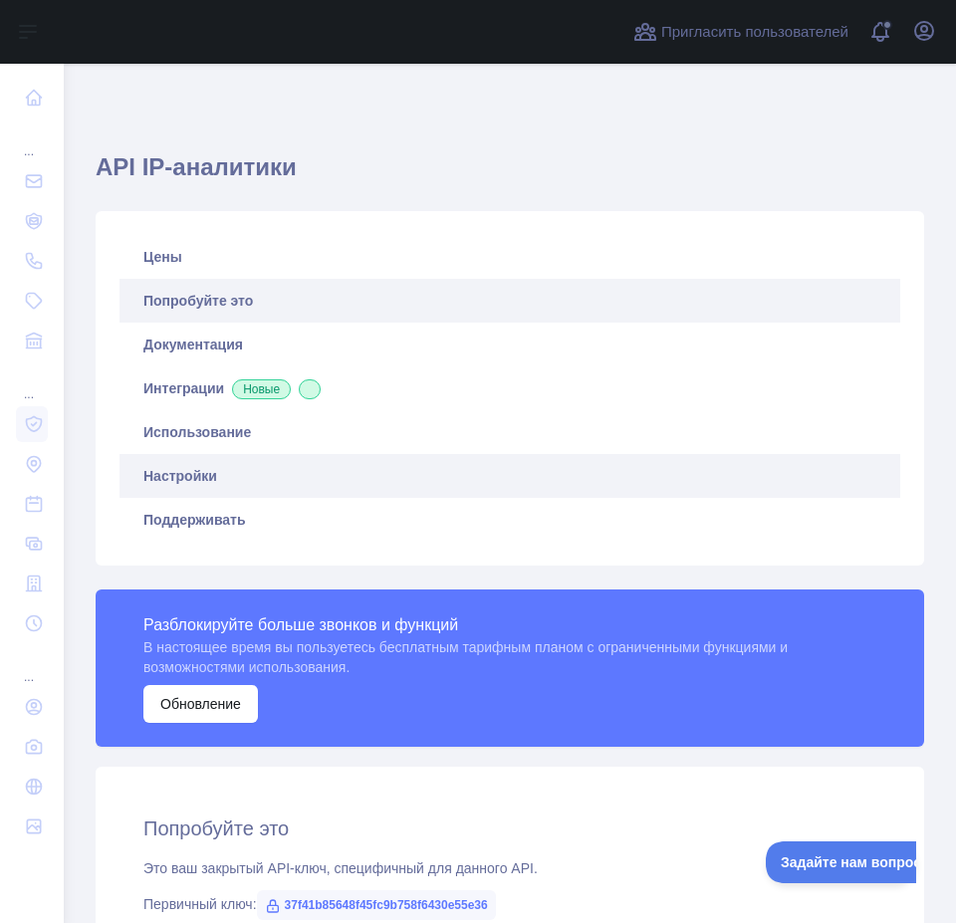
scroll to position [465, 0]
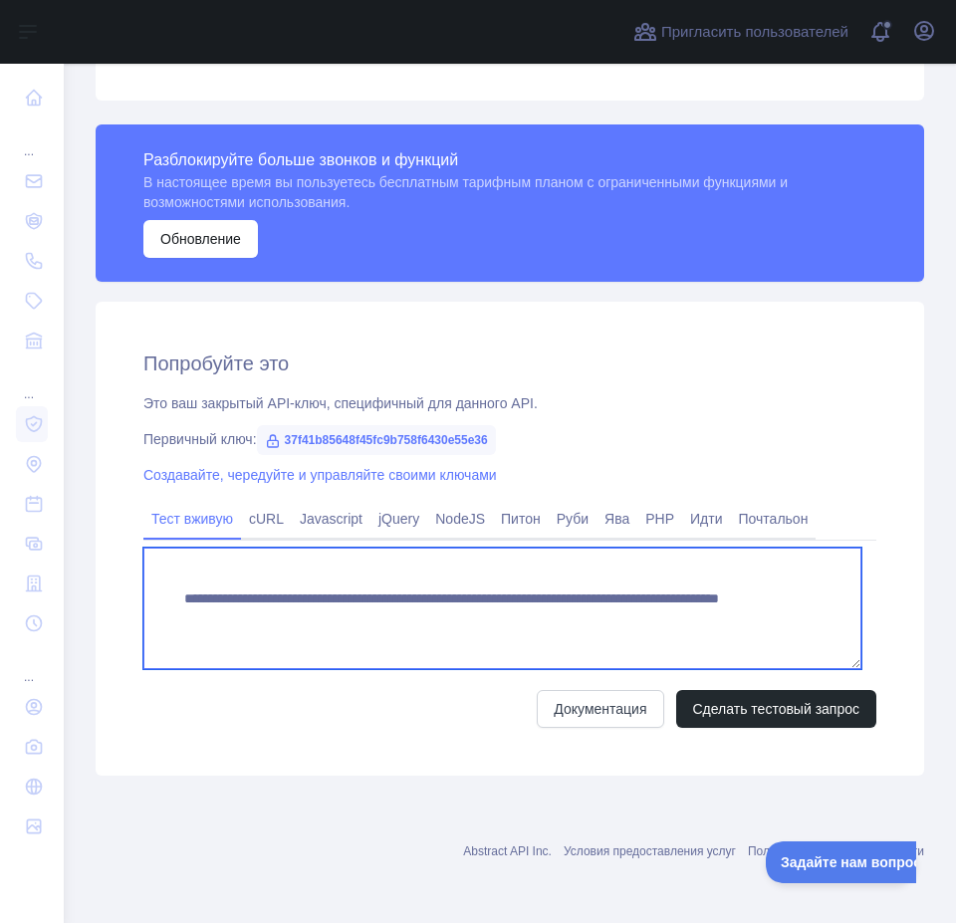
click at [414, 586] on textarea "**********" at bounding box center [502, 608] width 718 height 121
click at [559, 595] on textarea "**********" at bounding box center [502, 608] width 718 height 121
paste textarea
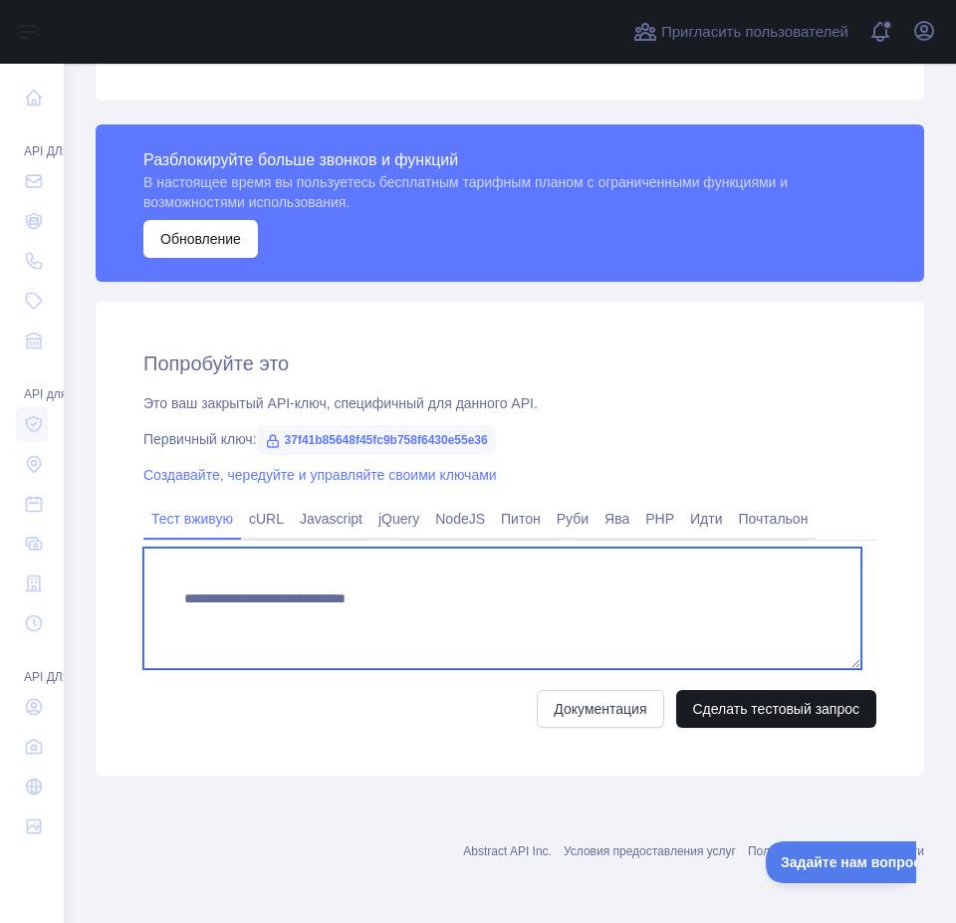
type textarea "**********"
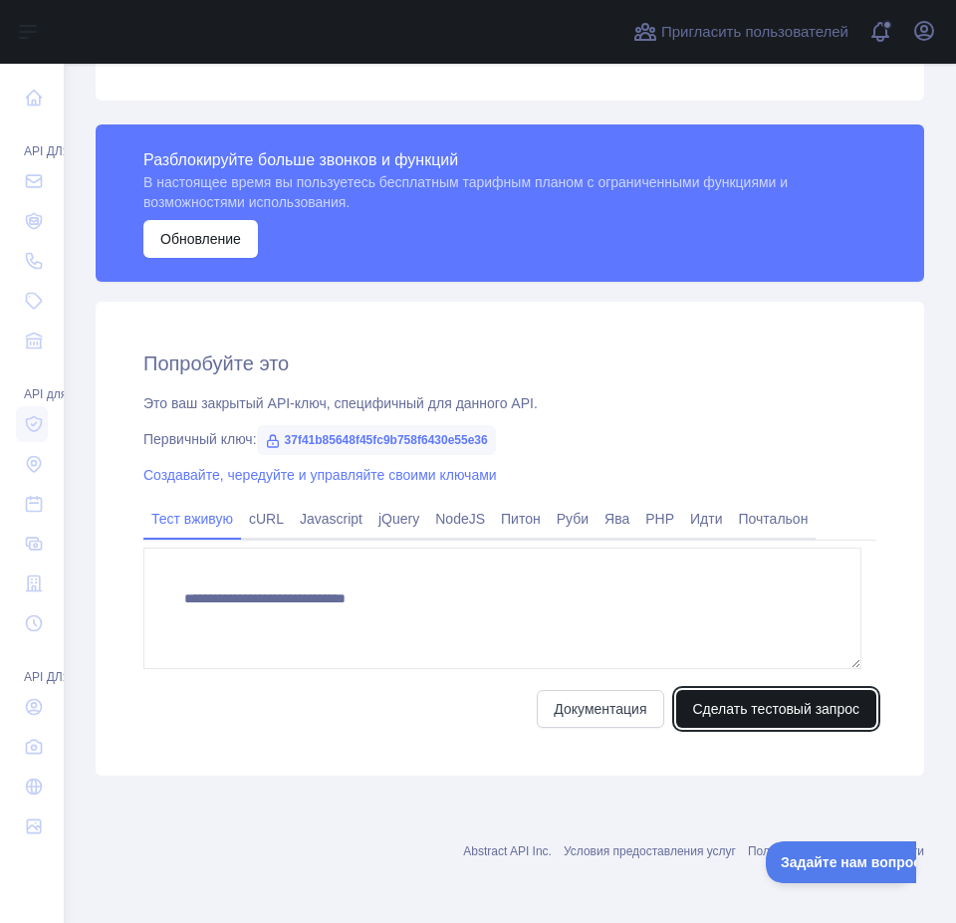
click at [734, 719] on button "Сделать тестовый запрос" at bounding box center [776, 709] width 201 height 38
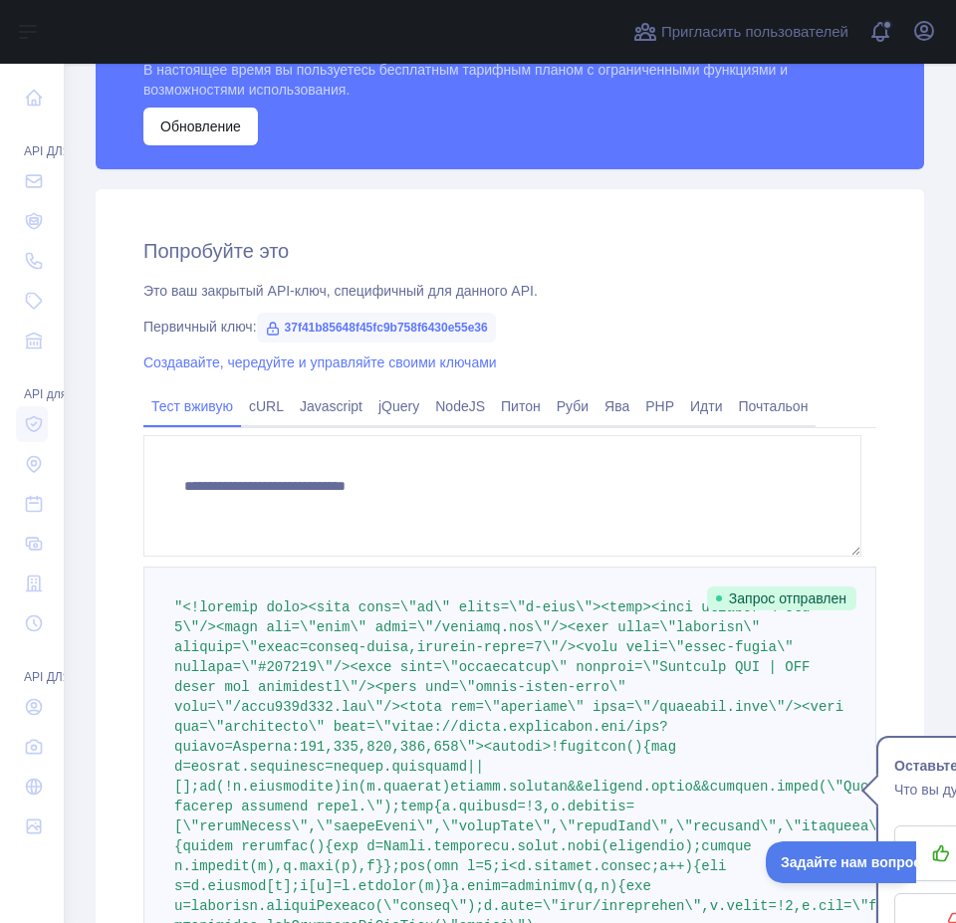
scroll to position [482, 0]
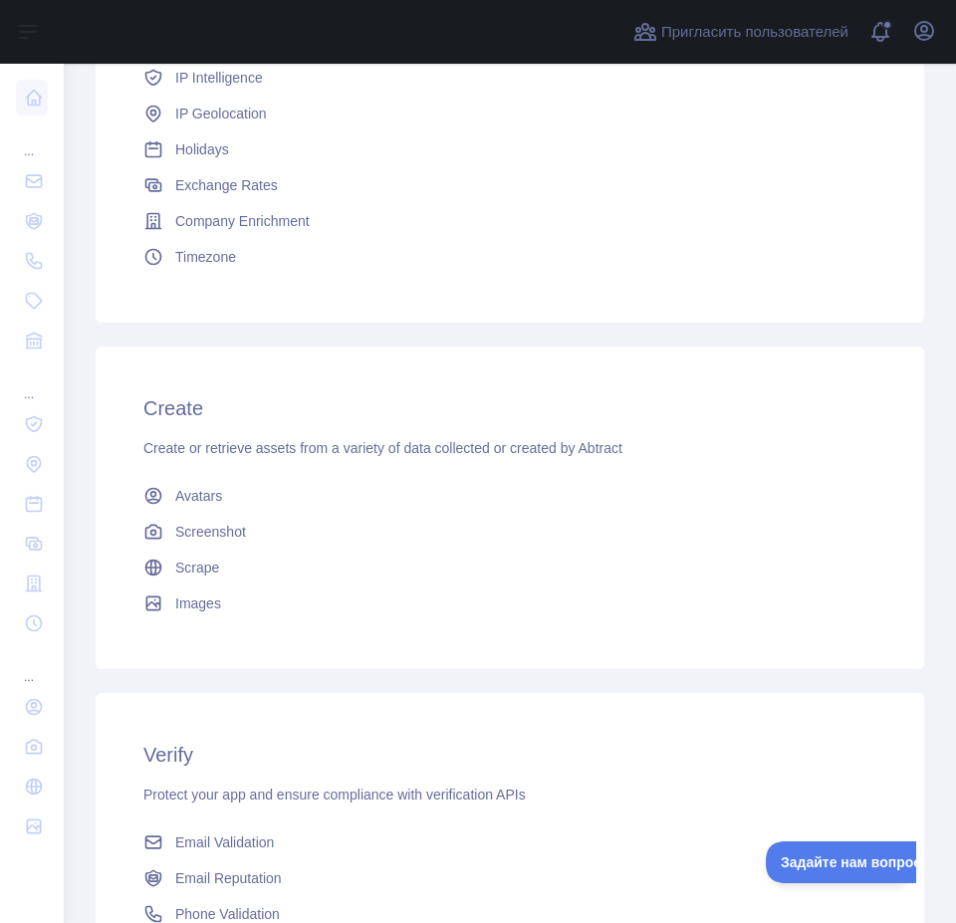
scroll to position [482, 0]
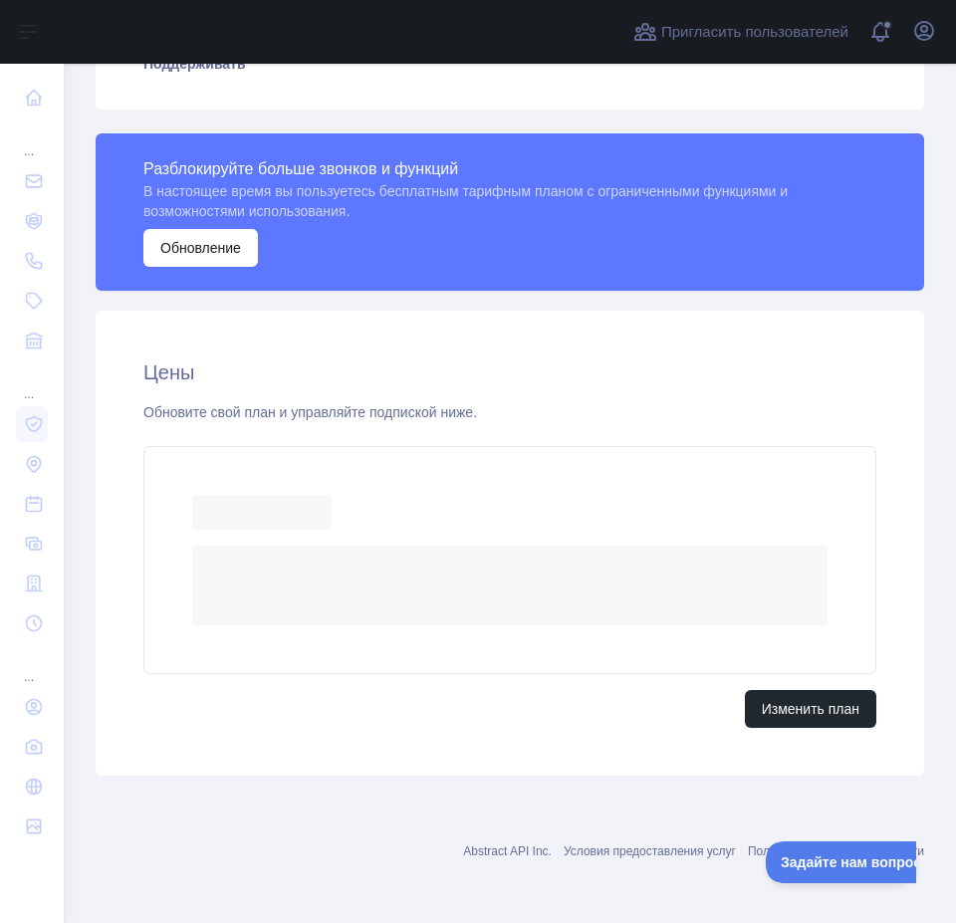
scroll to position [401, 0]
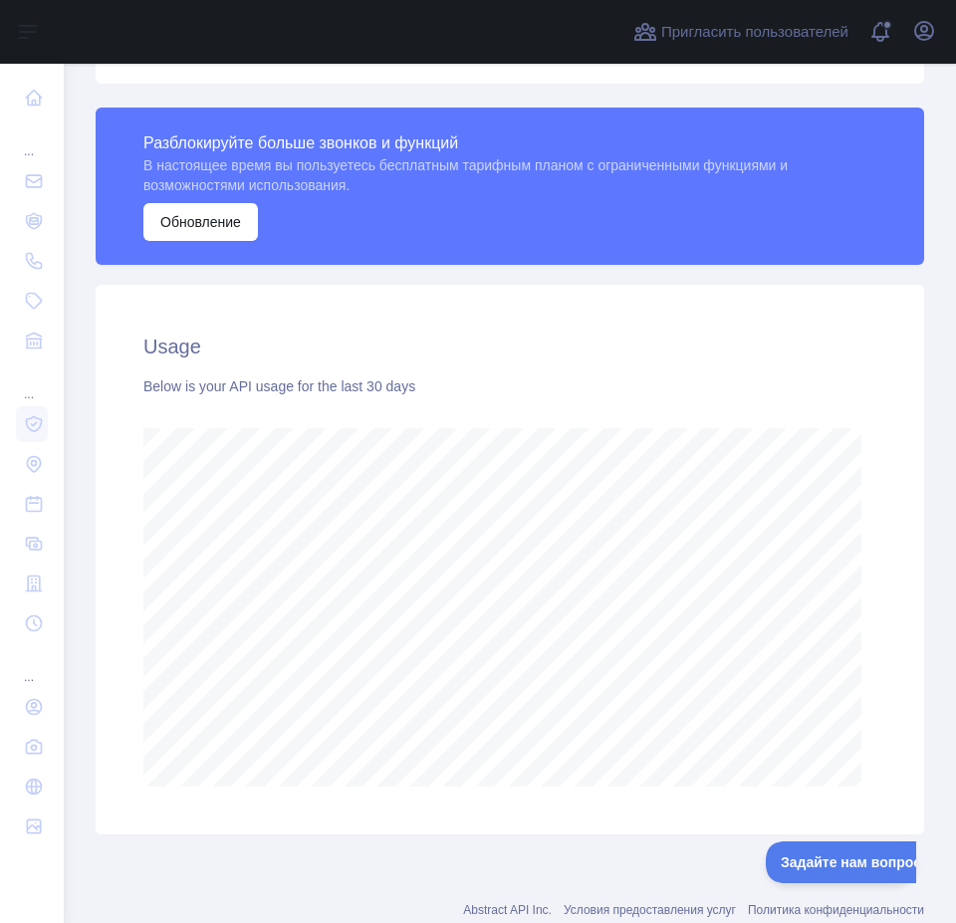
scroll to position [859, 877]
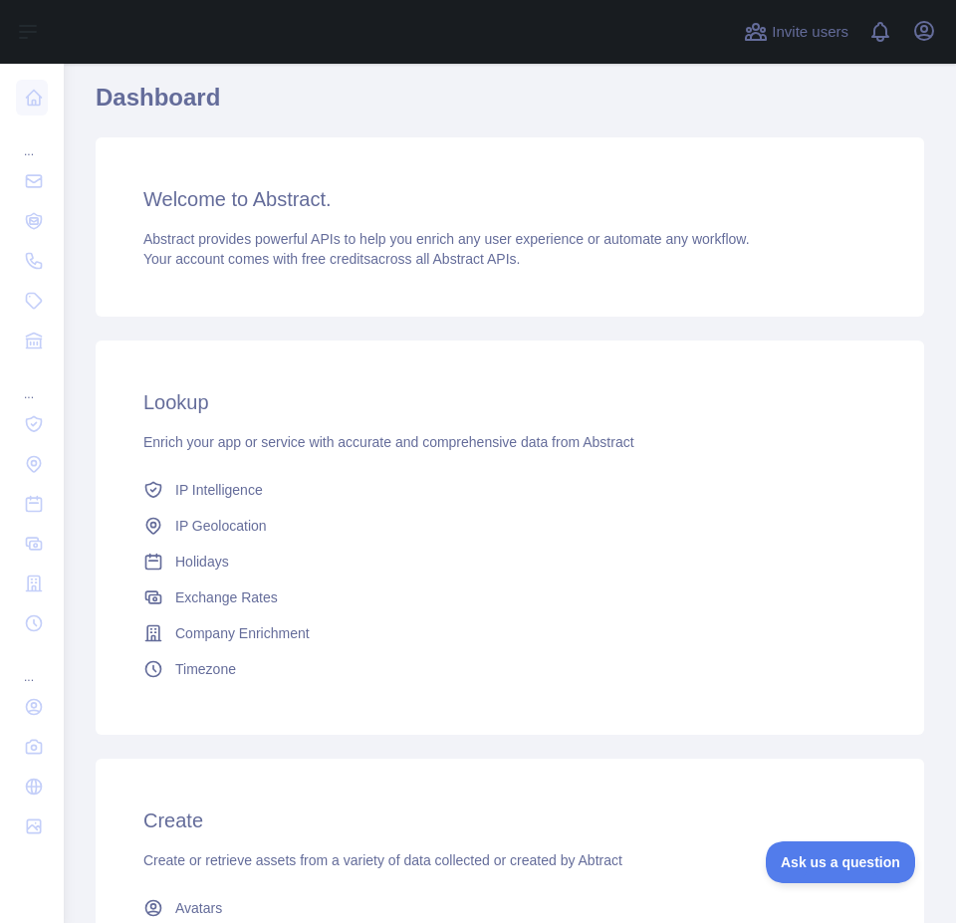
scroll to position [61, 0]
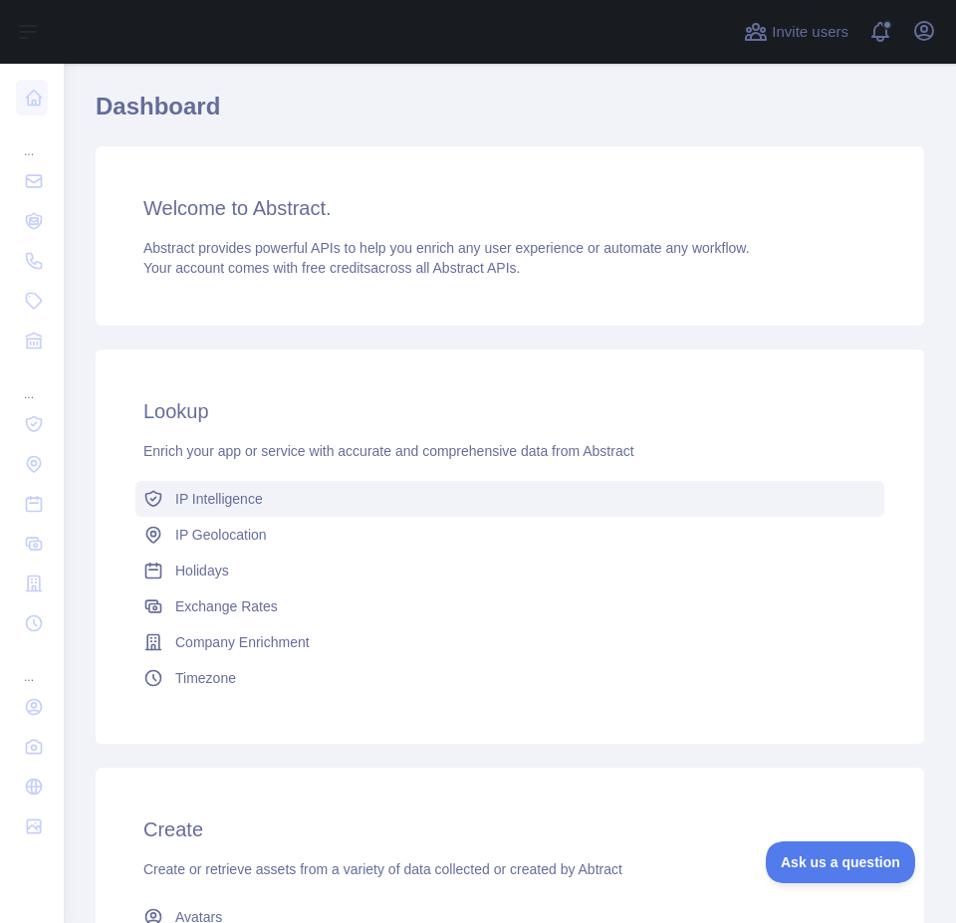
click at [233, 507] on span "IP Intelligence" at bounding box center [219, 499] width 88 height 20
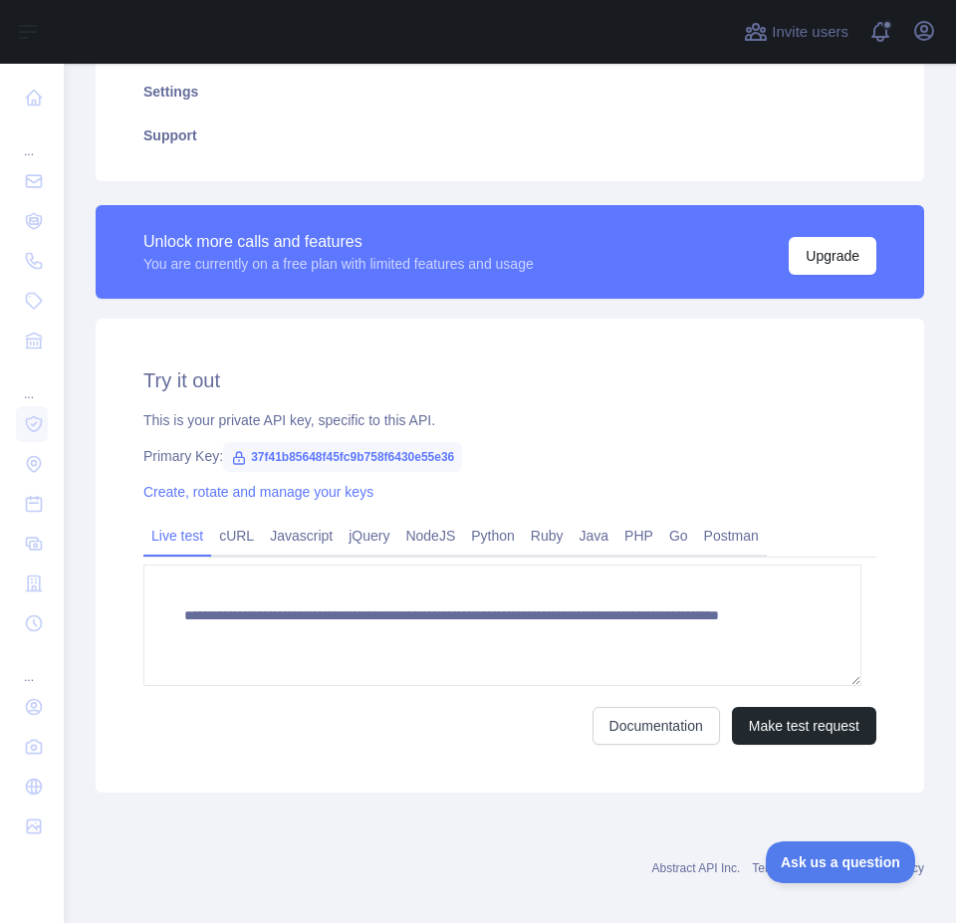
scroll to position [401, 0]
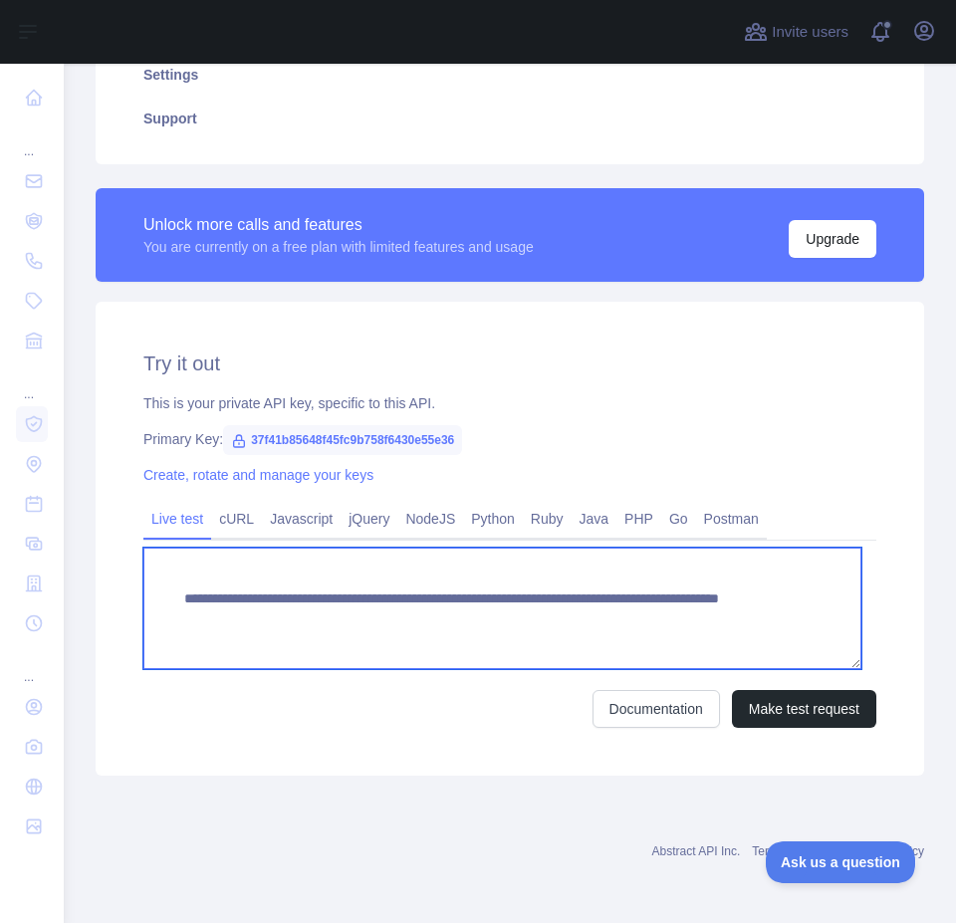
click at [287, 601] on textarea "**********" at bounding box center [502, 608] width 718 height 121
paste textarea
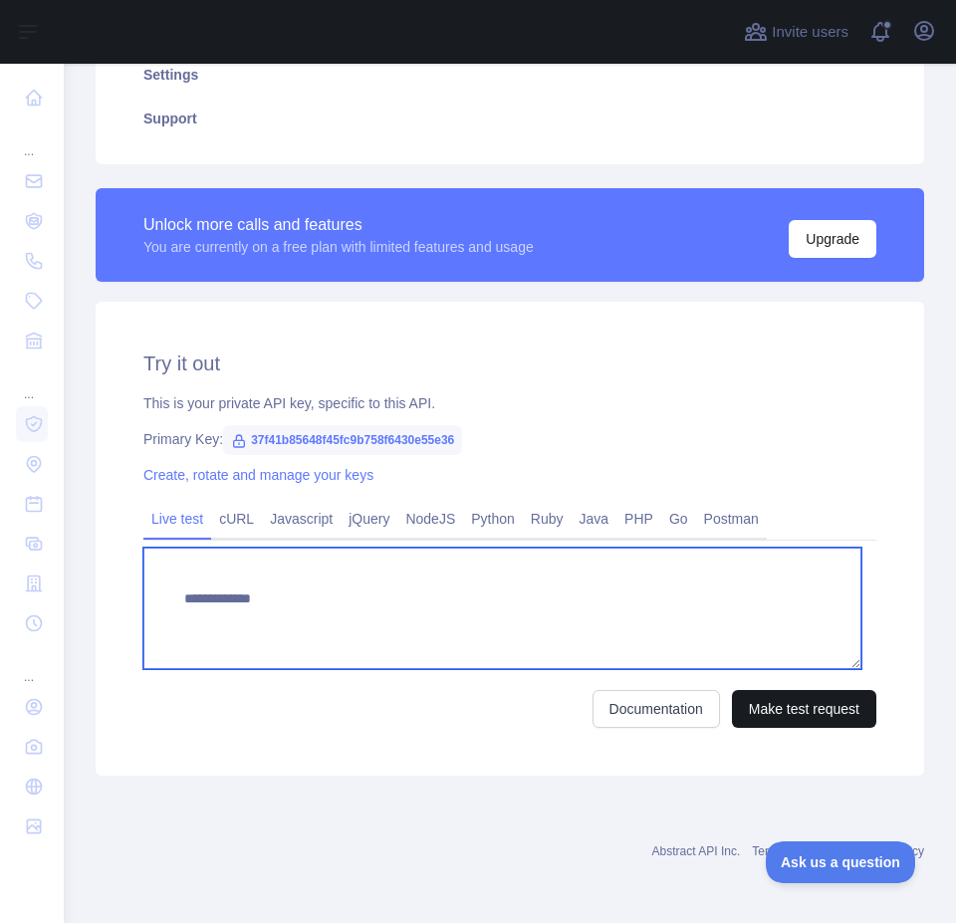
type textarea "**********"
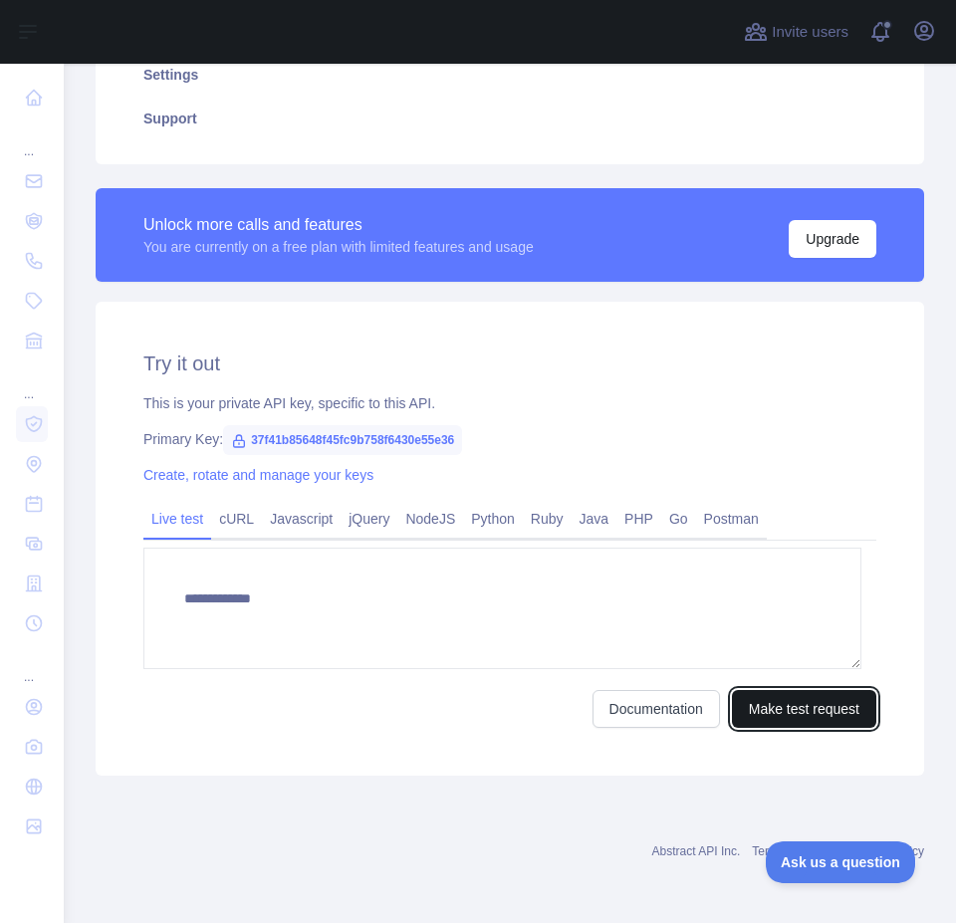
click at [788, 715] on button "Make test request" at bounding box center [804, 709] width 144 height 38
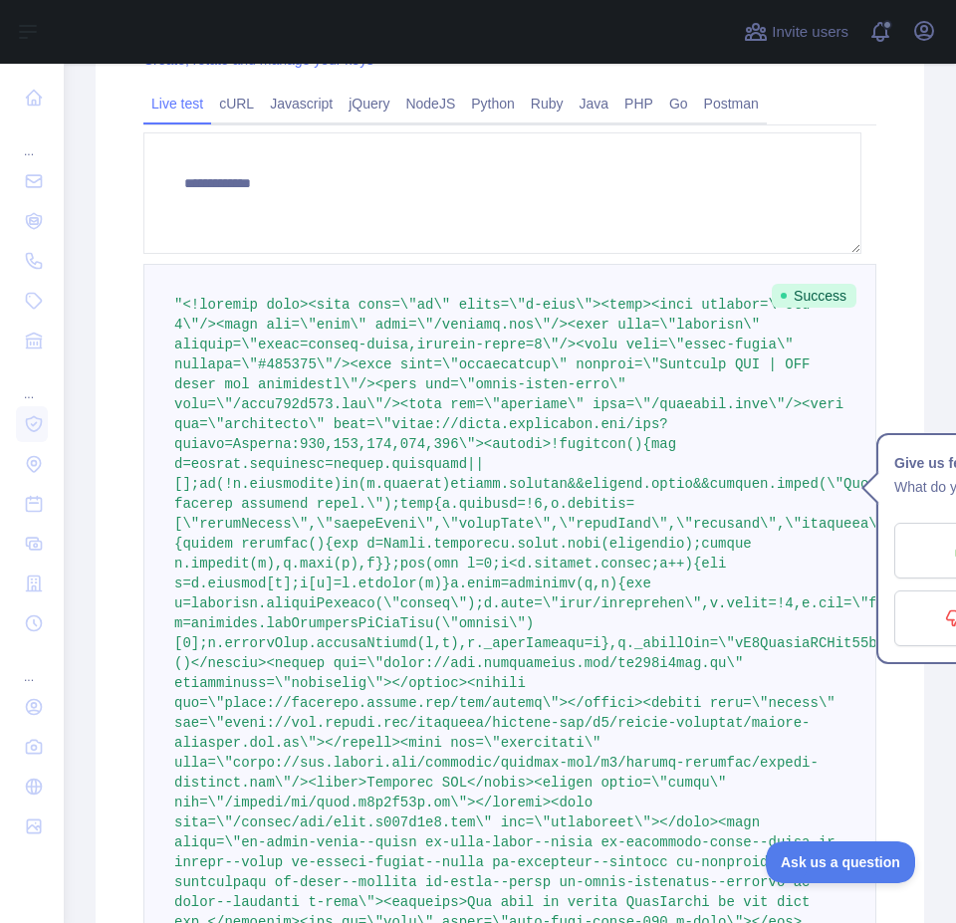
scroll to position [219, 0]
